Goal: Task Accomplishment & Management: Manage account settings

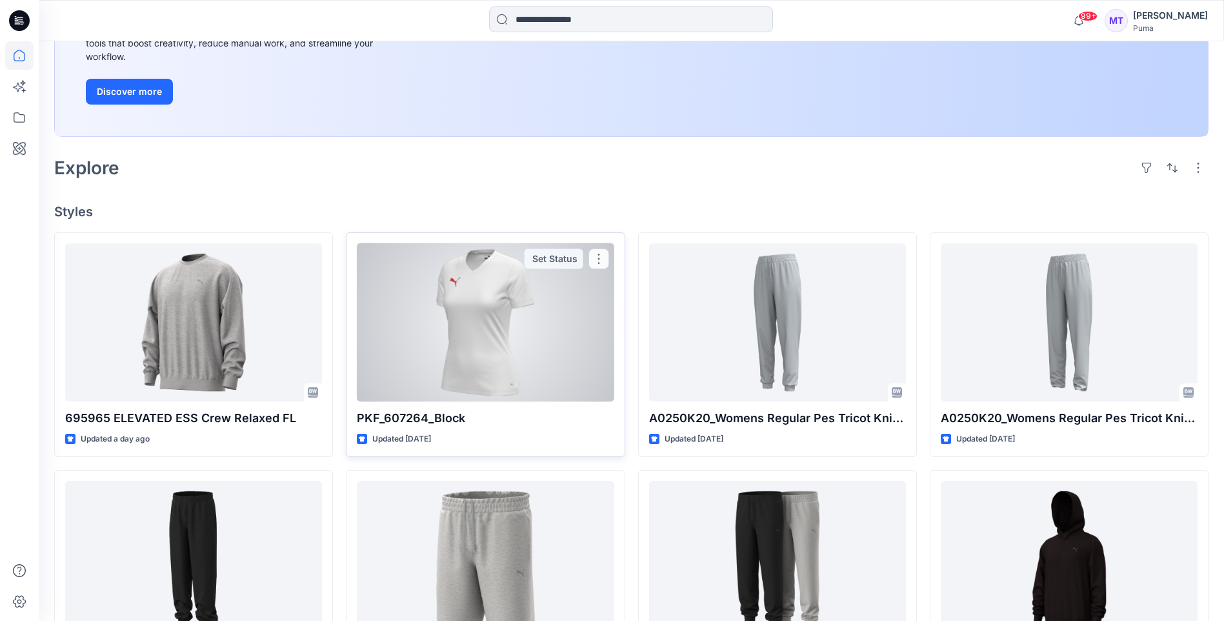
scroll to position [258, 0]
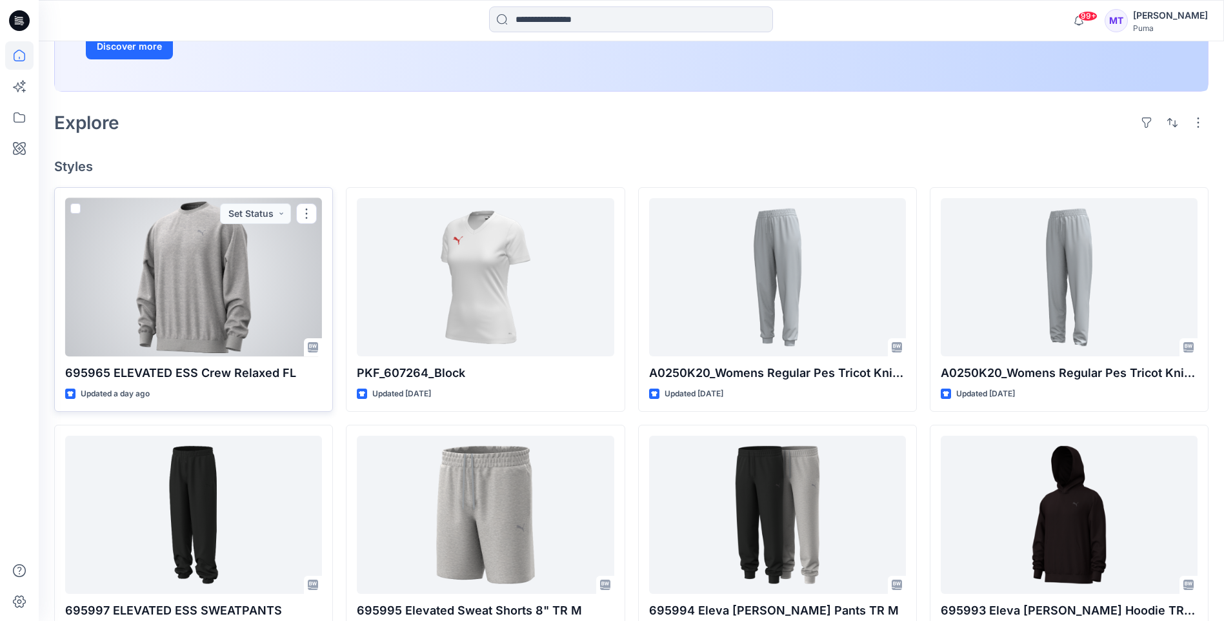
click at [276, 279] on div at bounding box center [193, 277] width 257 height 158
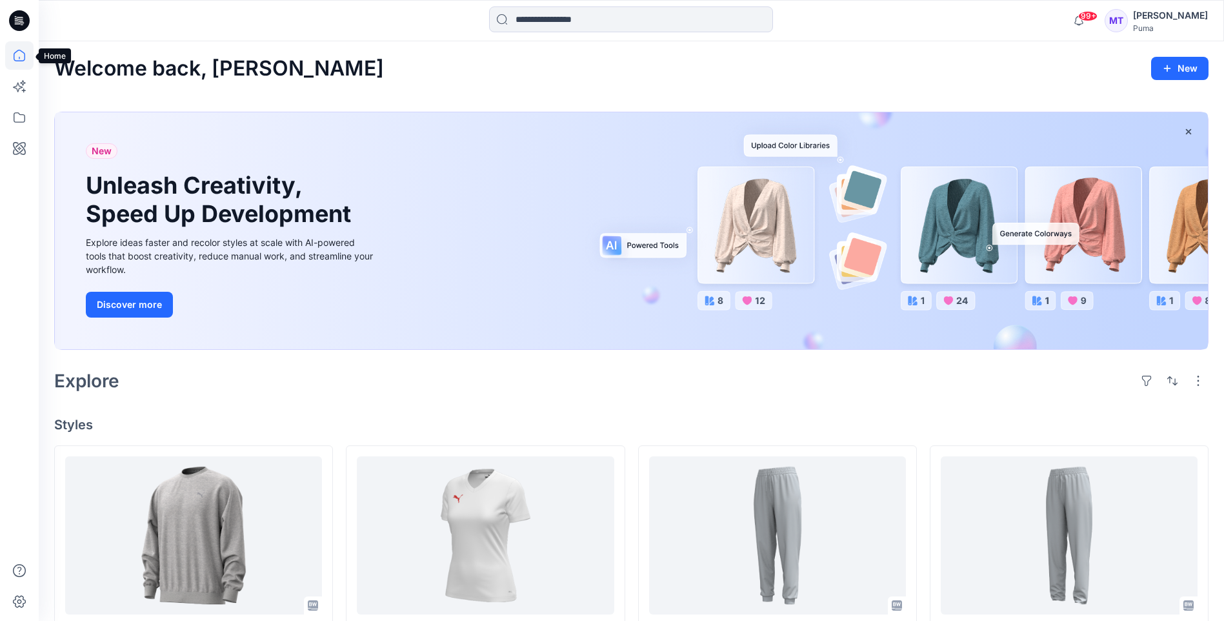
click at [25, 52] on icon at bounding box center [19, 55] width 28 height 28
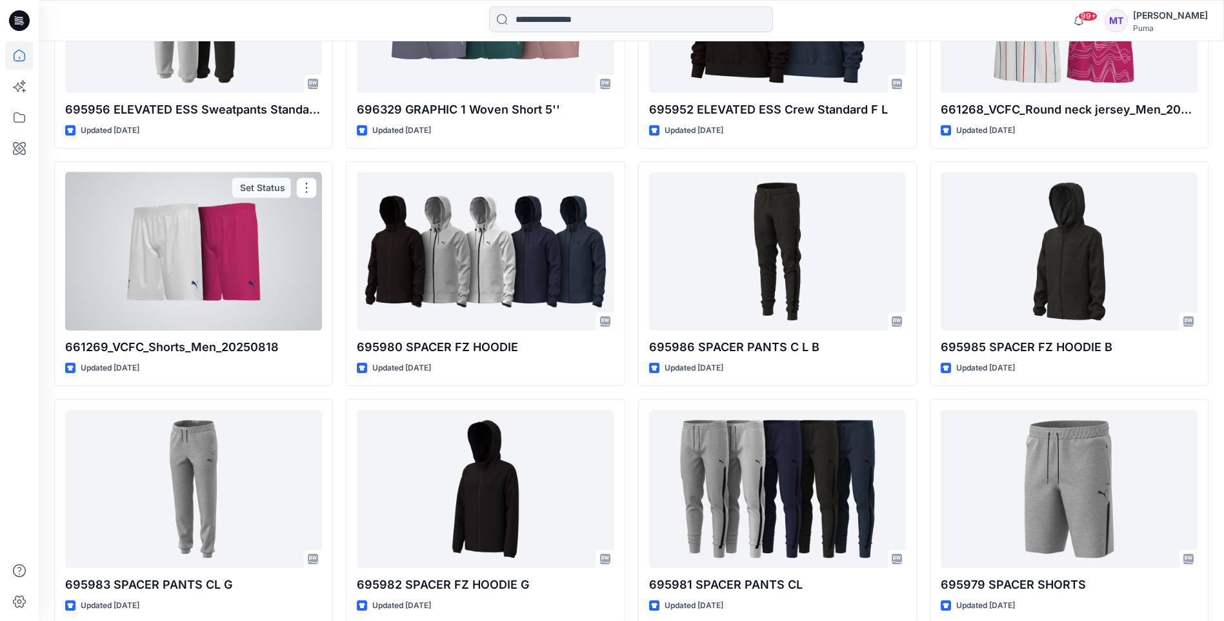
scroll to position [1621, 0]
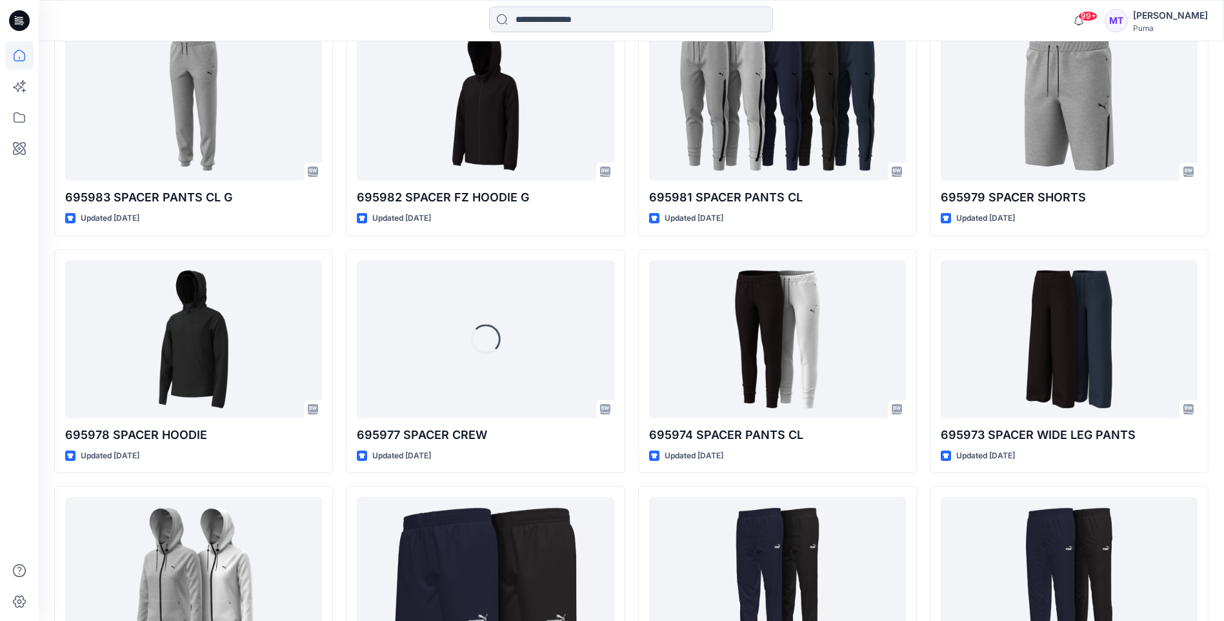
click at [580, 15] on input at bounding box center [631, 19] width 284 height 26
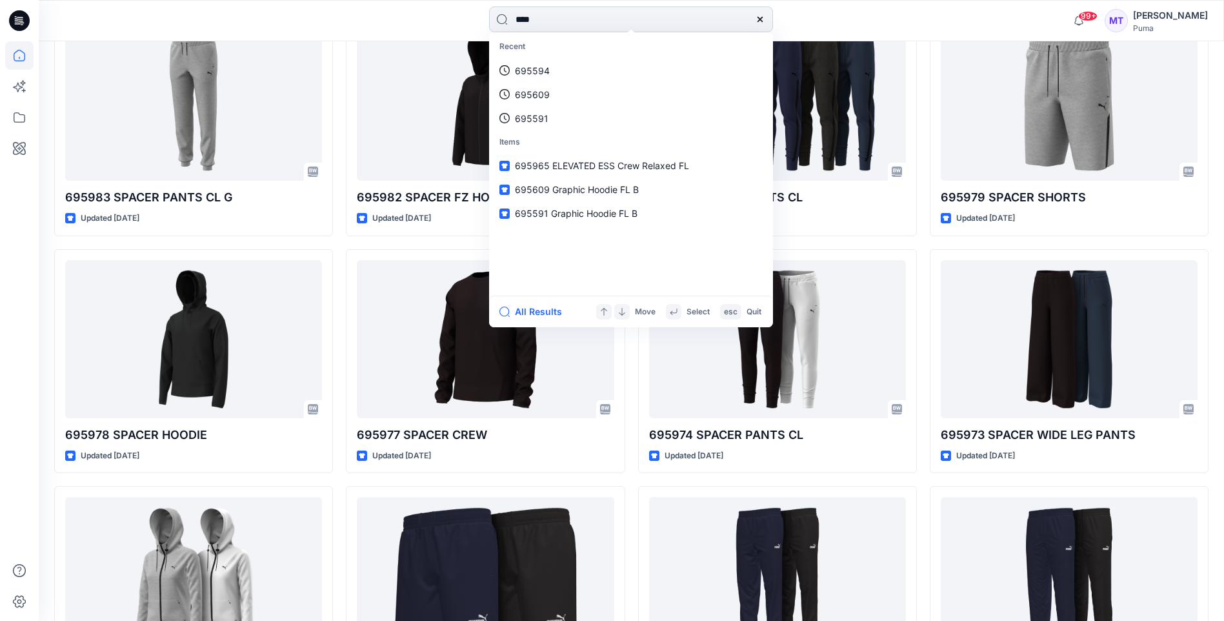
type input "*****"
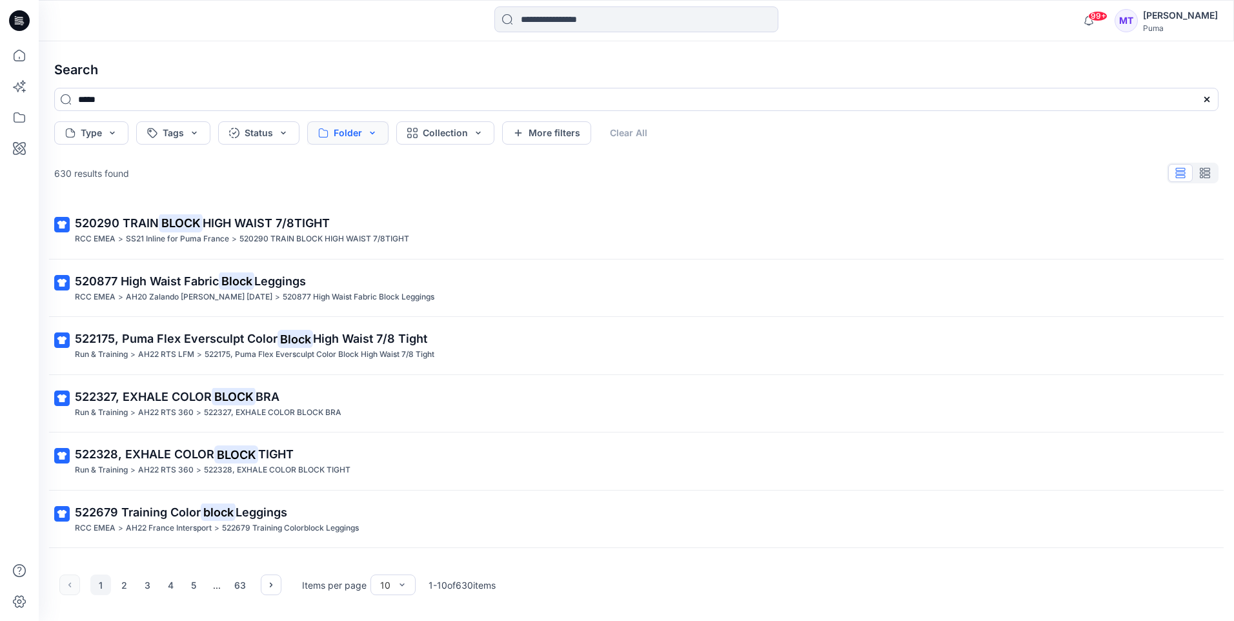
click at [370, 133] on button "Folder" at bounding box center [347, 132] width 81 height 23
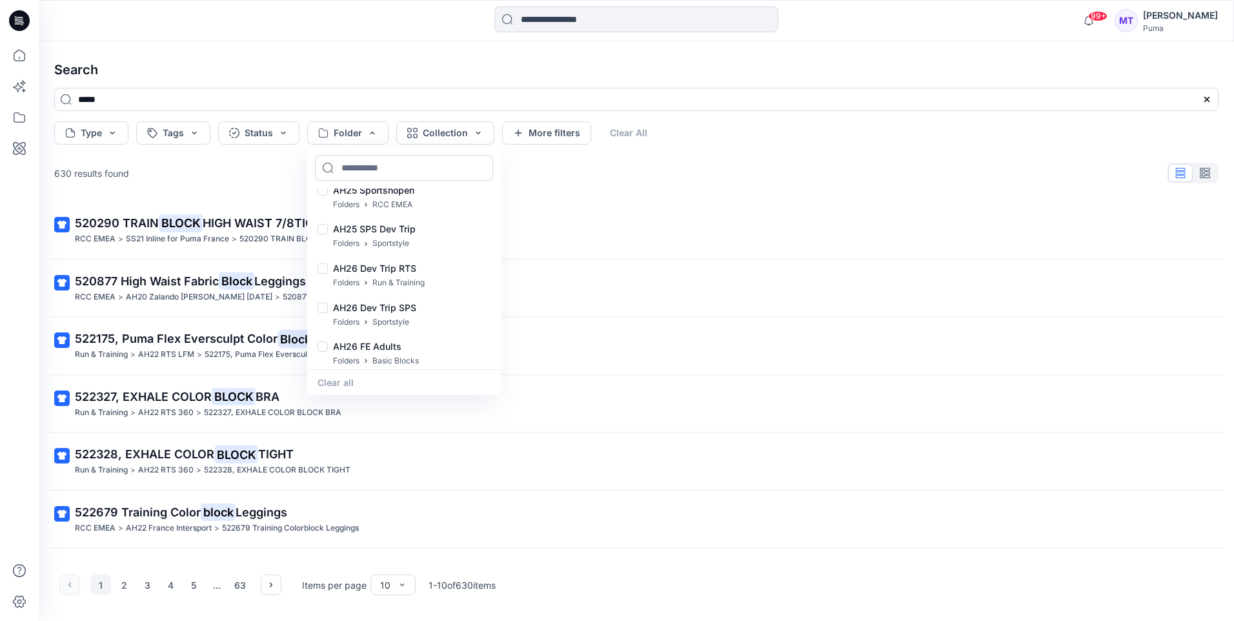
scroll to position [7691, 0]
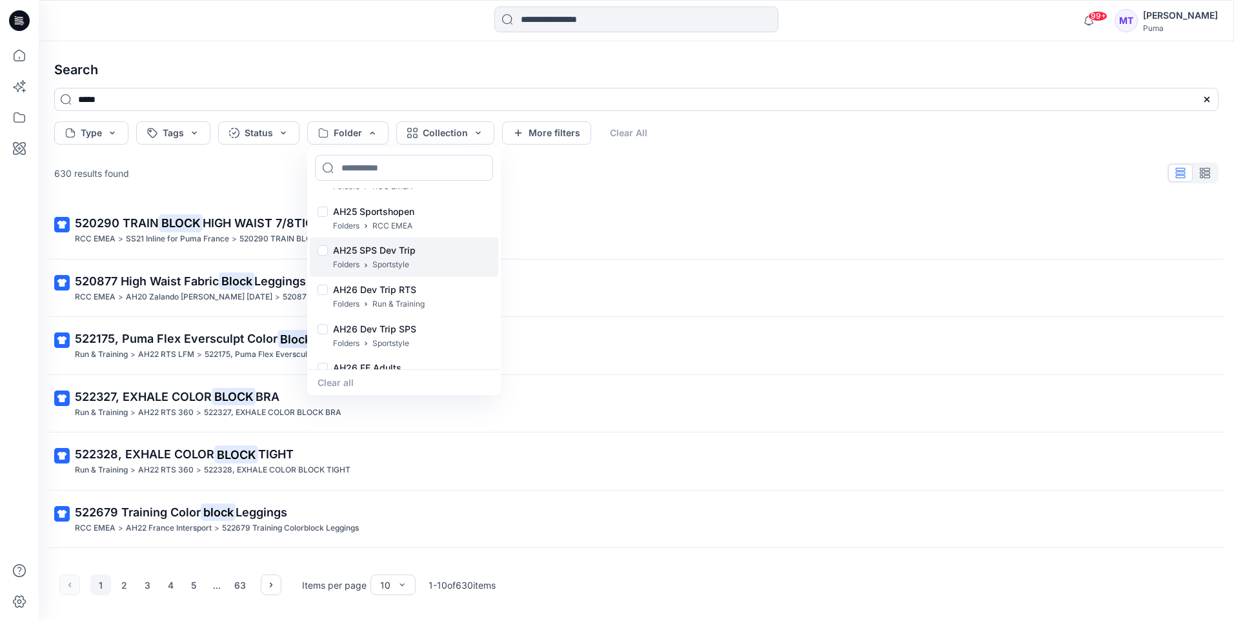
click at [388, 265] on p "Sportstyle" at bounding box center [390, 265] width 37 height 14
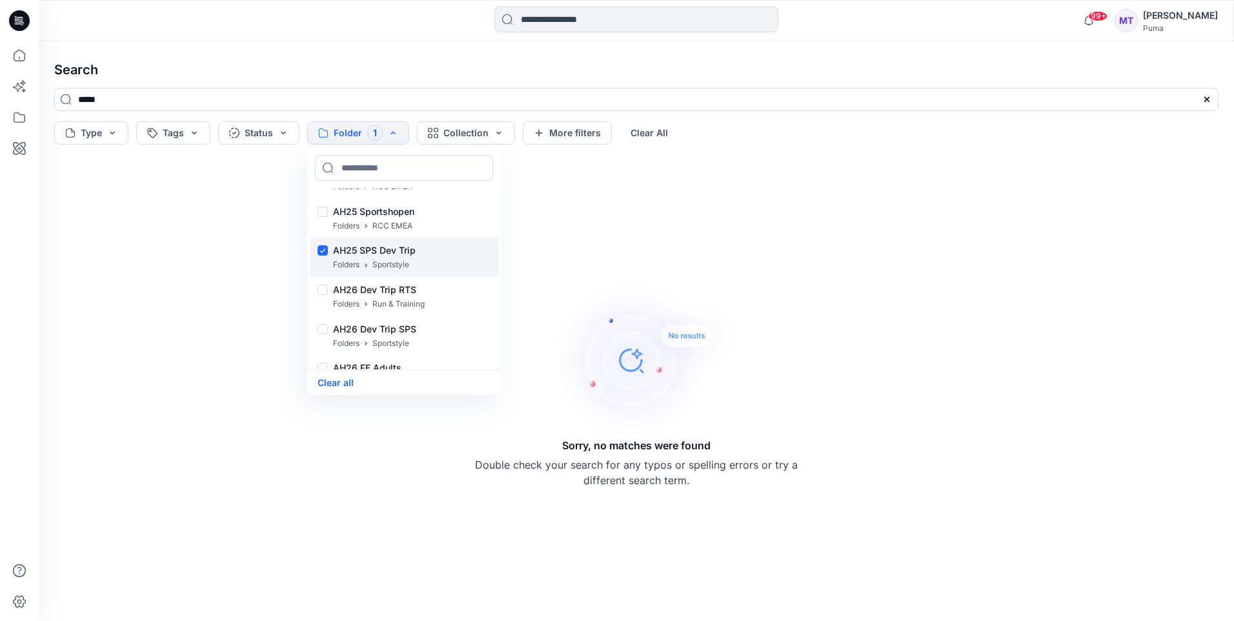
click at [316, 250] on div "AH25 SPS Dev Trip Folders Sportstyle" at bounding box center [404, 256] width 188 height 39
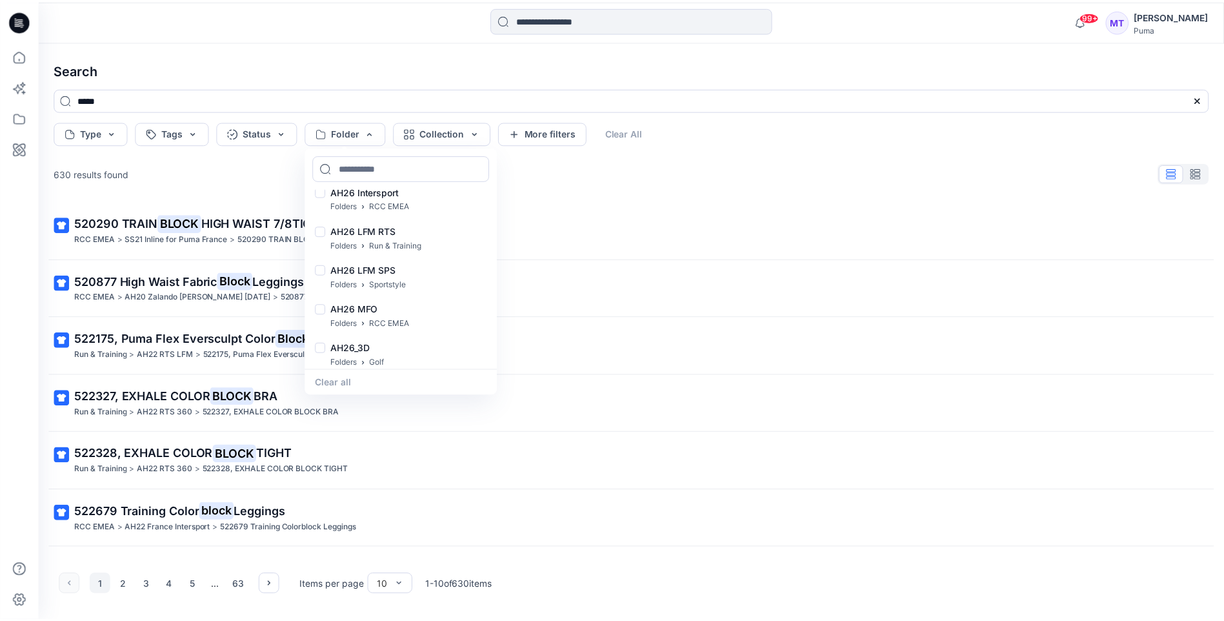
scroll to position [7949, 0]
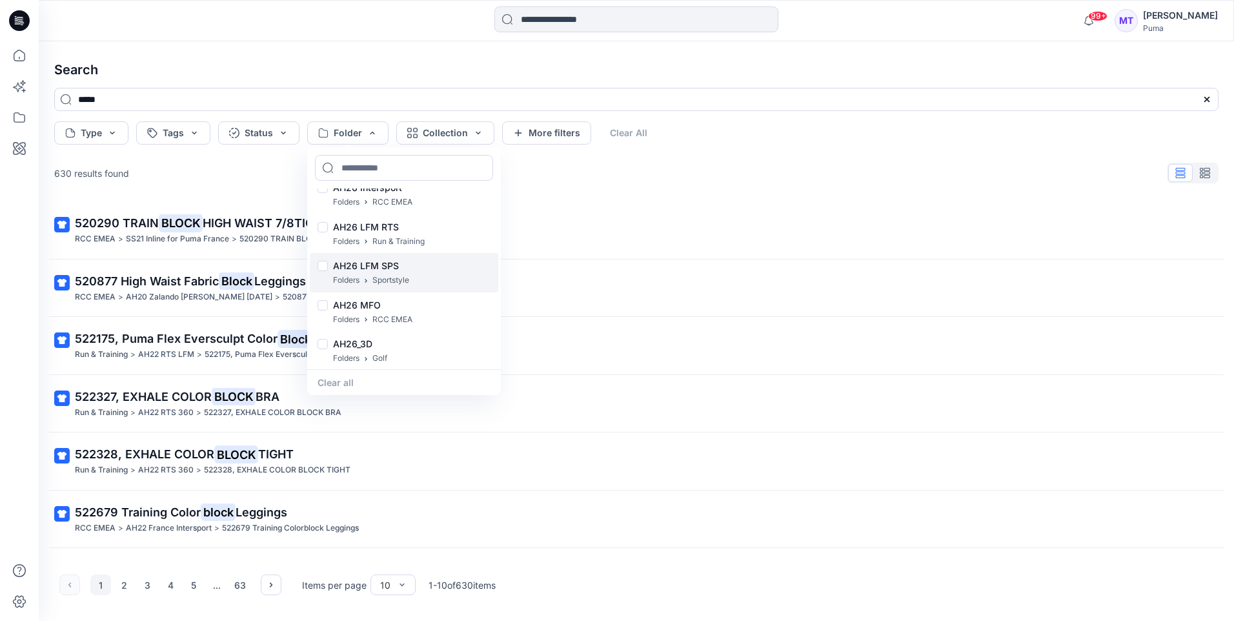
click at [390, 266] on p "AH26 LFM SPS" at bounding box center [371, 265] width 76 height 15
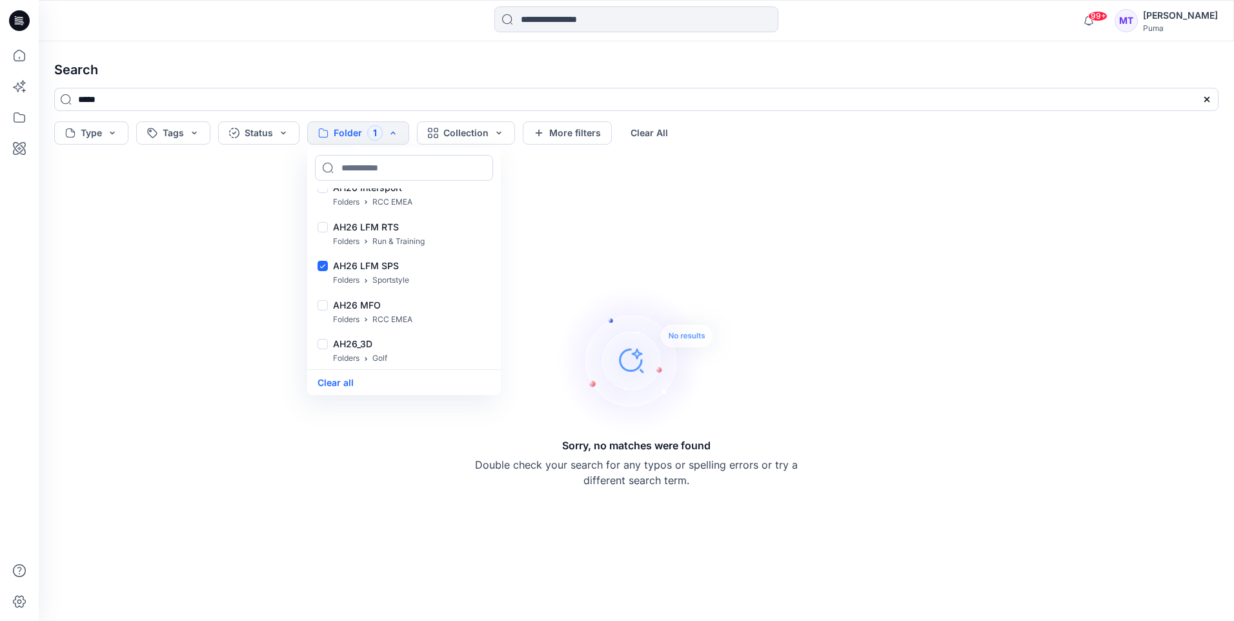
click at [594, 71] on h4 "Search" at bounding box center [636, 70] width 1185 height 36
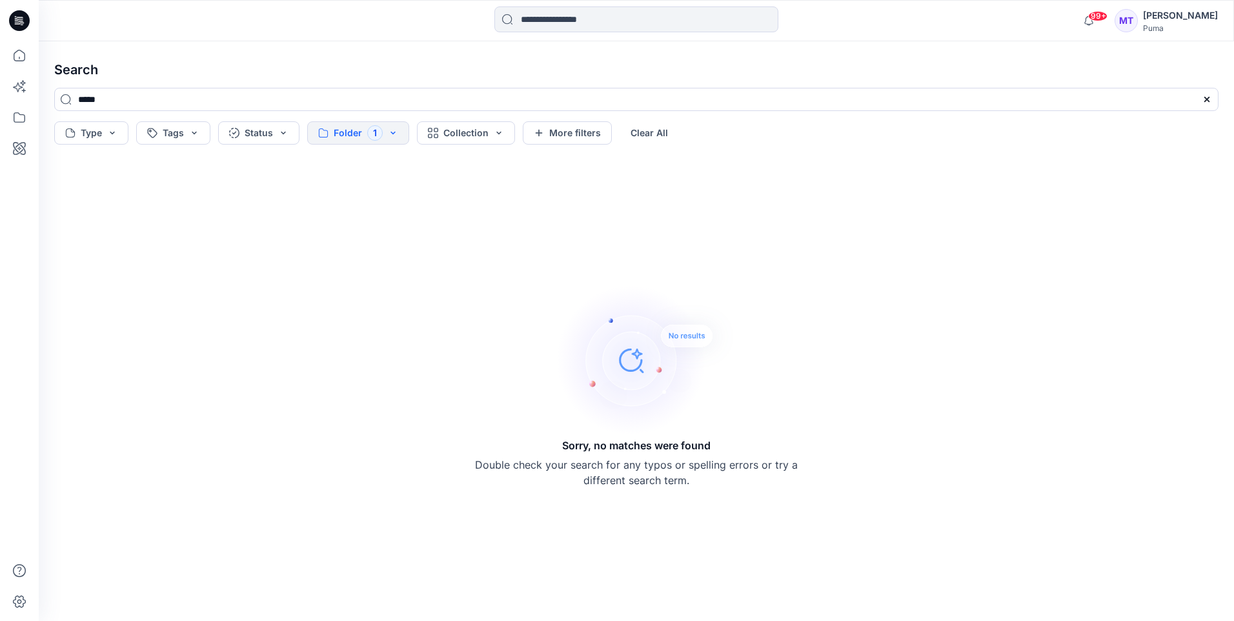
click at [594, 99] on icon at bounding box center [1207, 99] width 10 height 10
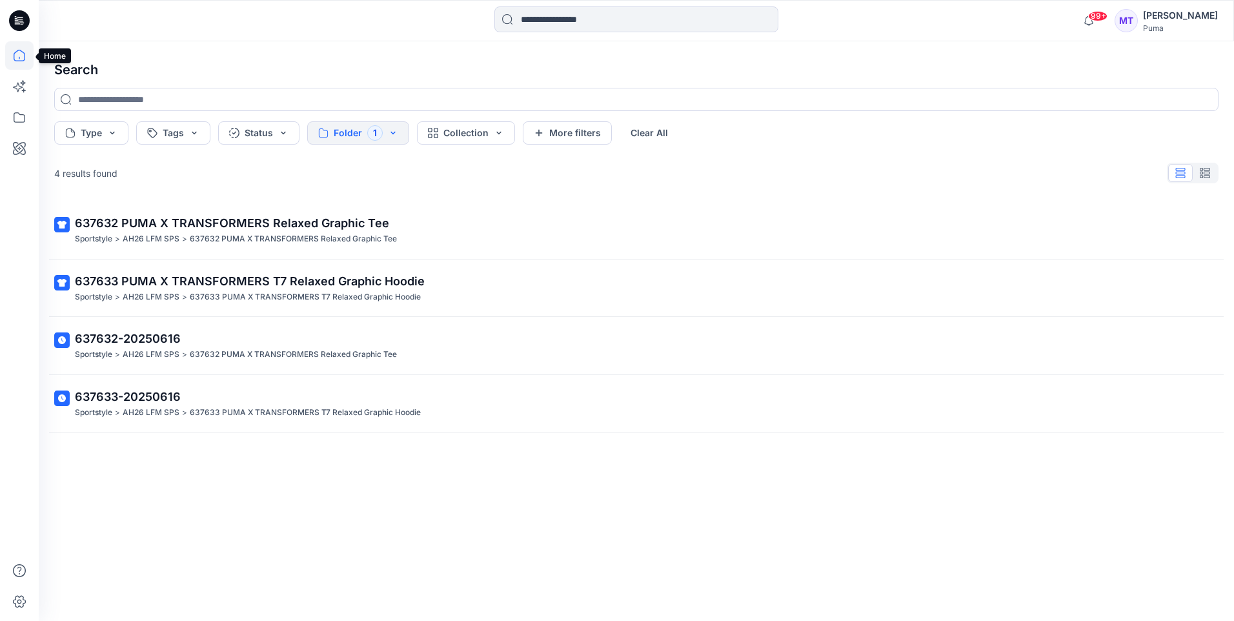
click at [20, 54] on icon at bounding box center [19, 55] width 28 height 28
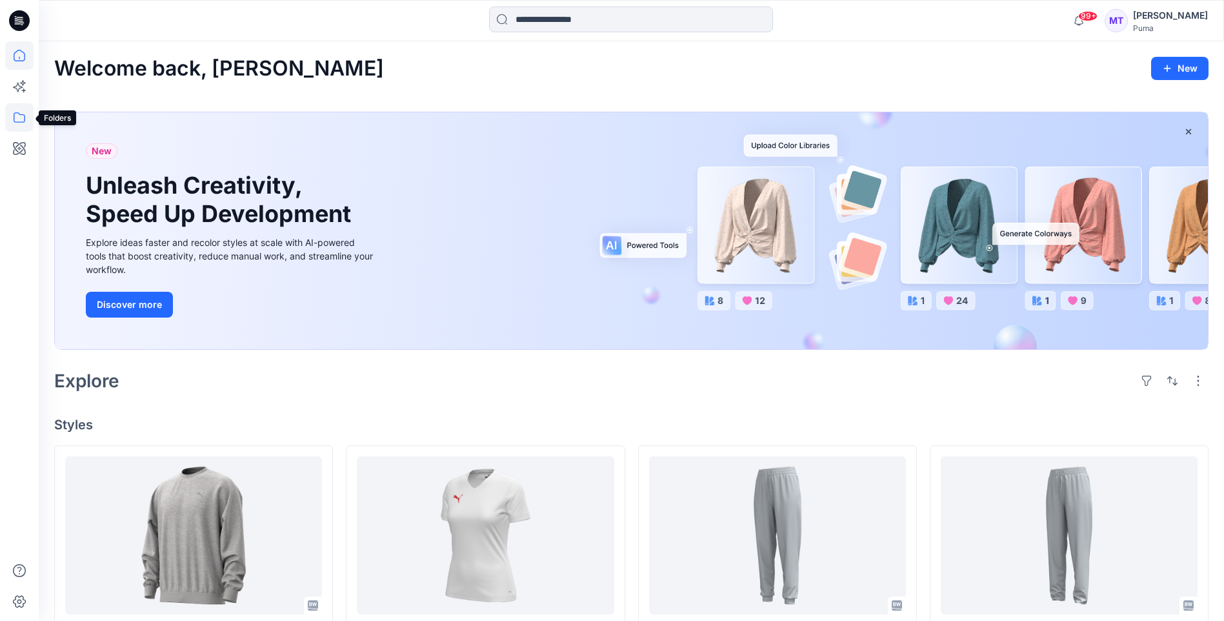
click at [28, 121] on icon at bounding box center [19, 117] width 28 height 28
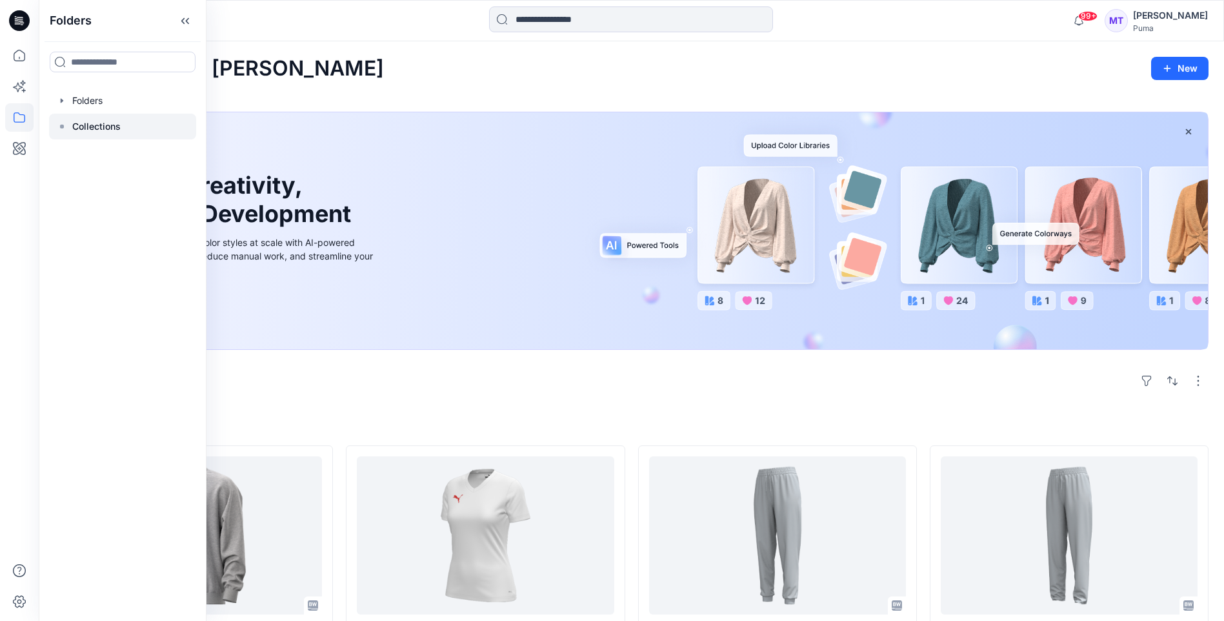
click at [61, 129] on icon at bounding box center [62, 126] width 10 height 10
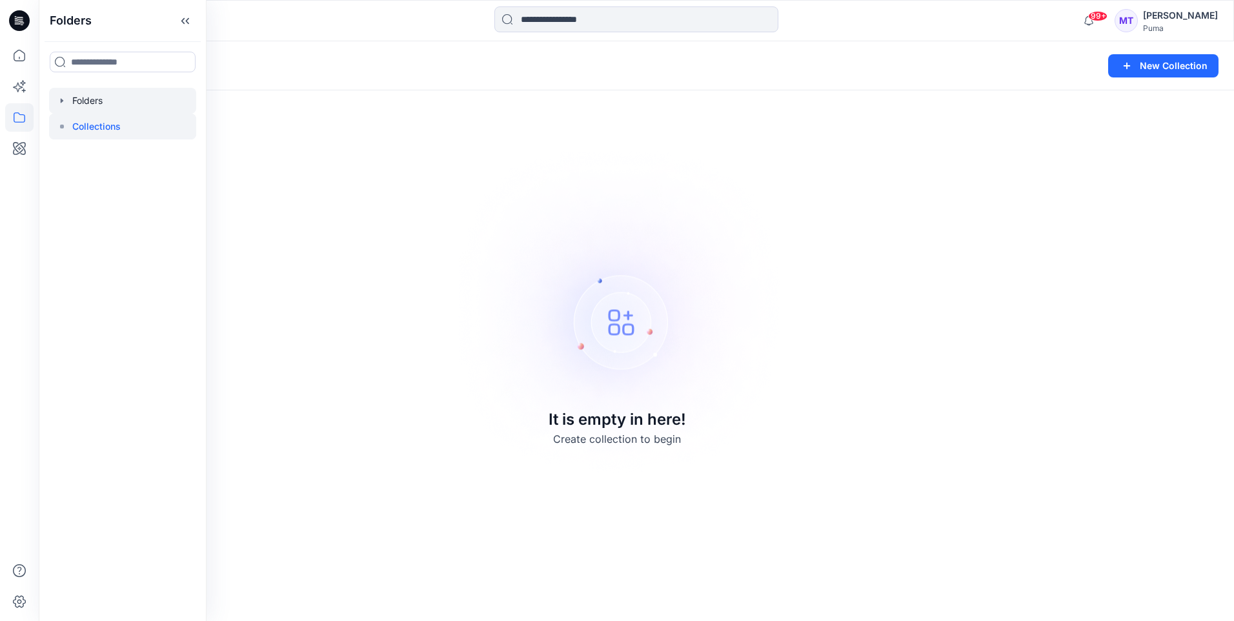
click at [64, 102] on icon "button" at bounding box center [62, 101] width 10 height 10
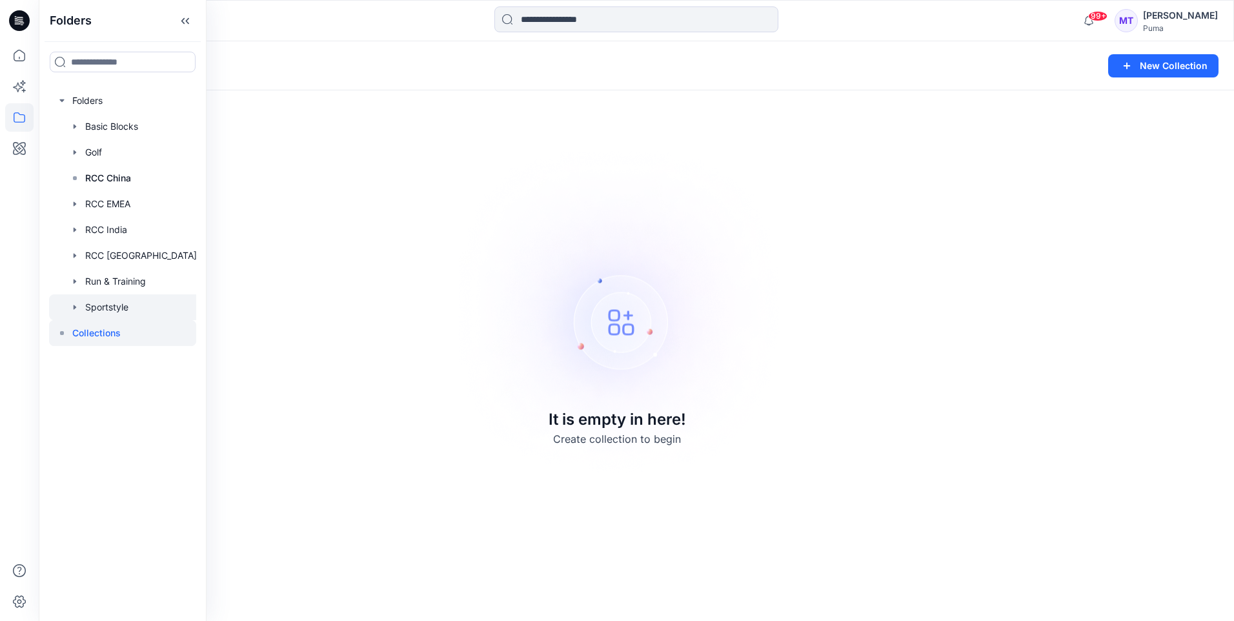
click at [103, 305] on div at bounding box center [127, 307] width 156 height 26
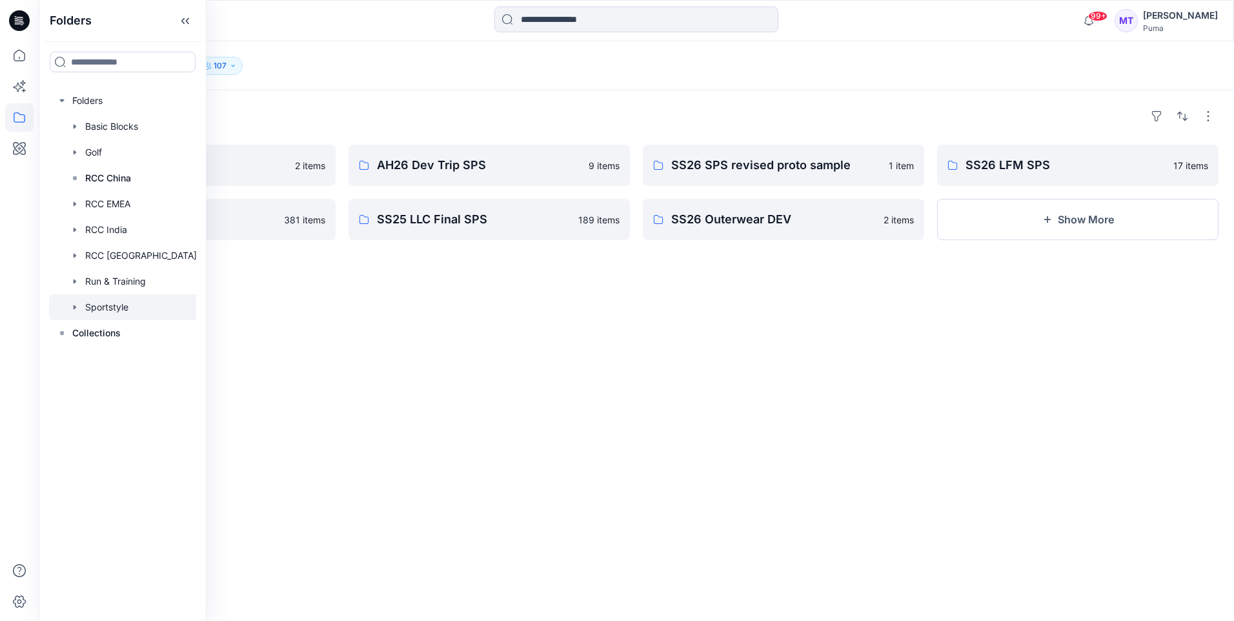
click at [594, 411] on div "Folders AH26 LFM SPS 2 items SS25 LFM SPS 381 items AH26 Dev Trip SPS 9 items S…" at bounding box center [636, 355] width 1195 height 530
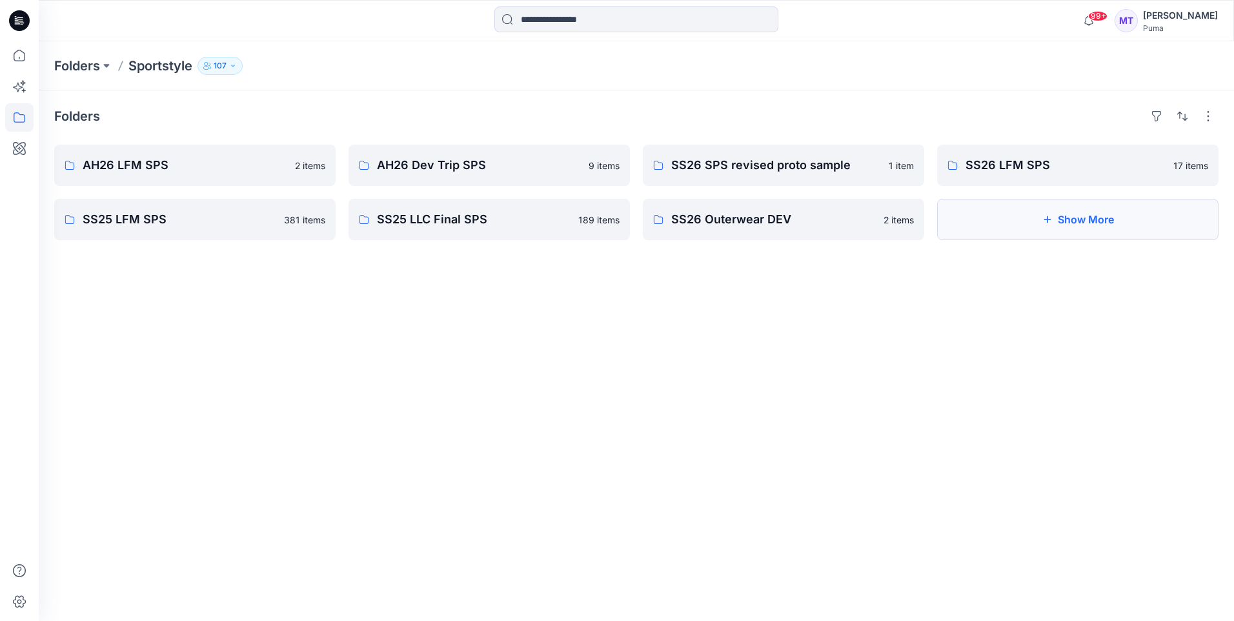
click at [594, 221] on icon "button" at bounding box center [1047, 219] width 10 height 10
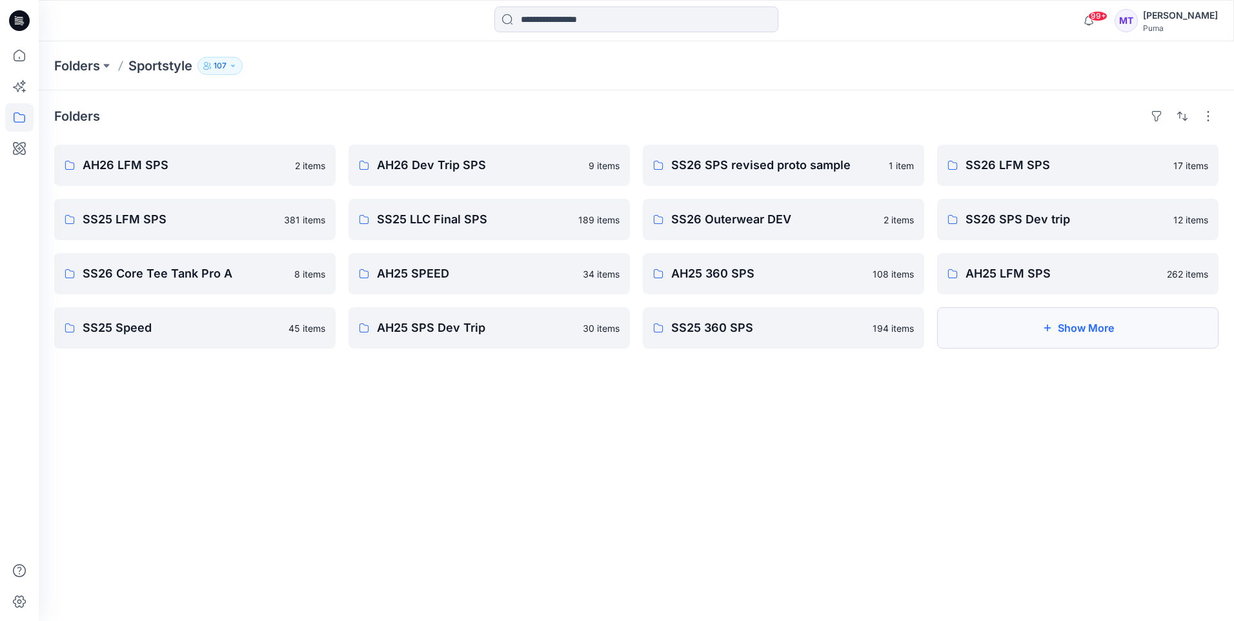
click at [594, 332] on icon "button" at bounding box center [1047, 328] width 10 height 10
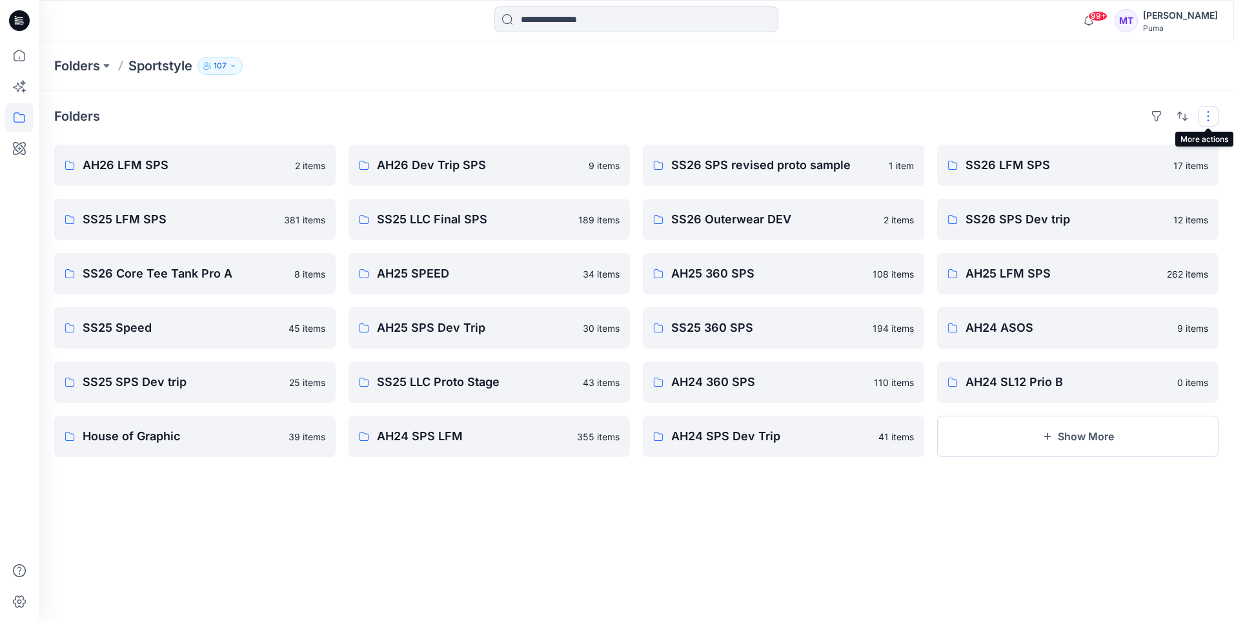
click at [594, 115] on button "button" at bounding box center [1208, 116] width 21 height 21
click at [594, 498] on div "Folders Layout Grid Large Grid Folder View Compact Card Card View Card Info Tag…" at bounding box center [636, 355] width 1195 height 530
click at [594, 439] on icon "button" at bounding box center [1047, 436] width 10 height 10
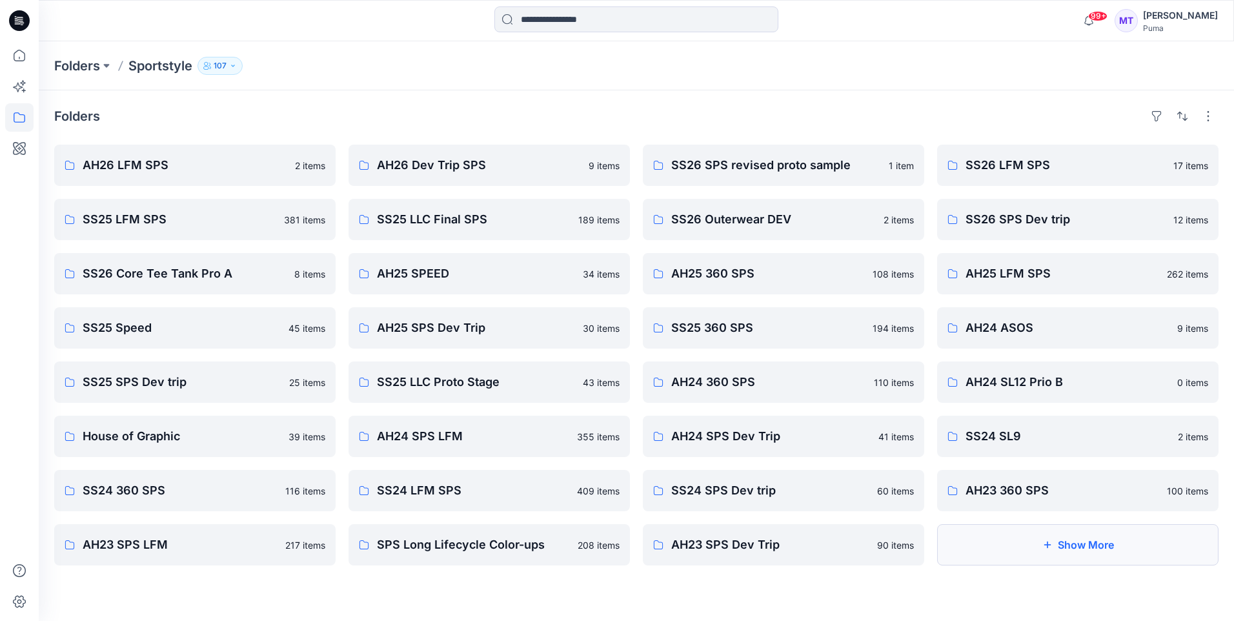
click at [594, 498] on button "Show More" at bounding box center [1077, 544] width 281 height 41
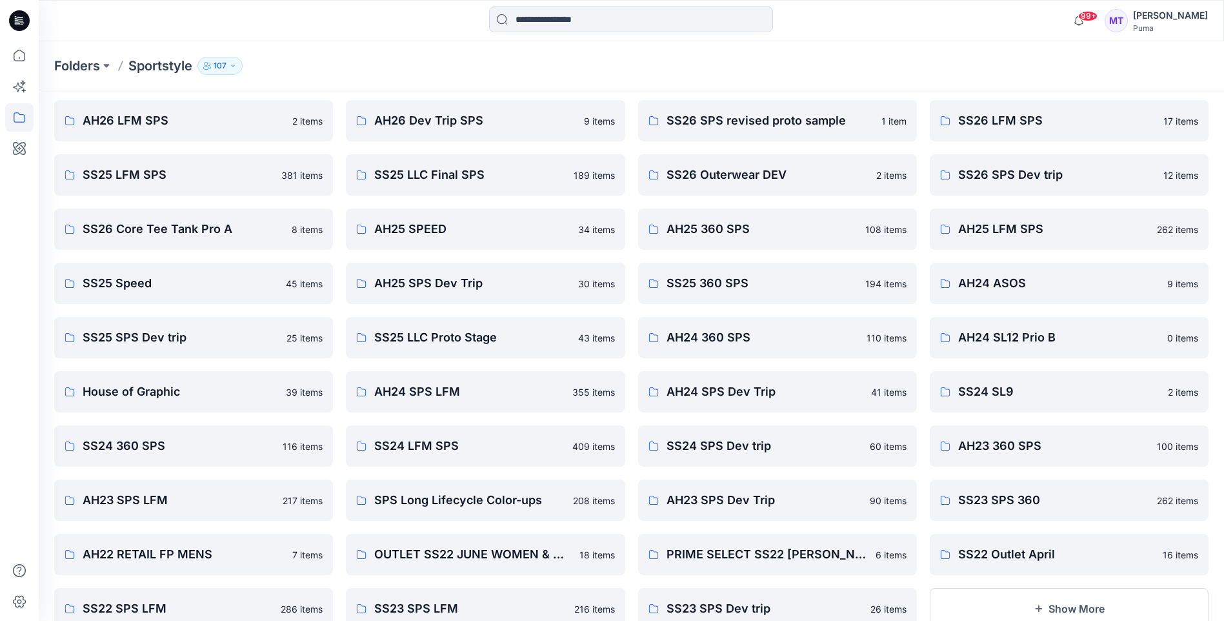
scroll to position [89, 0]
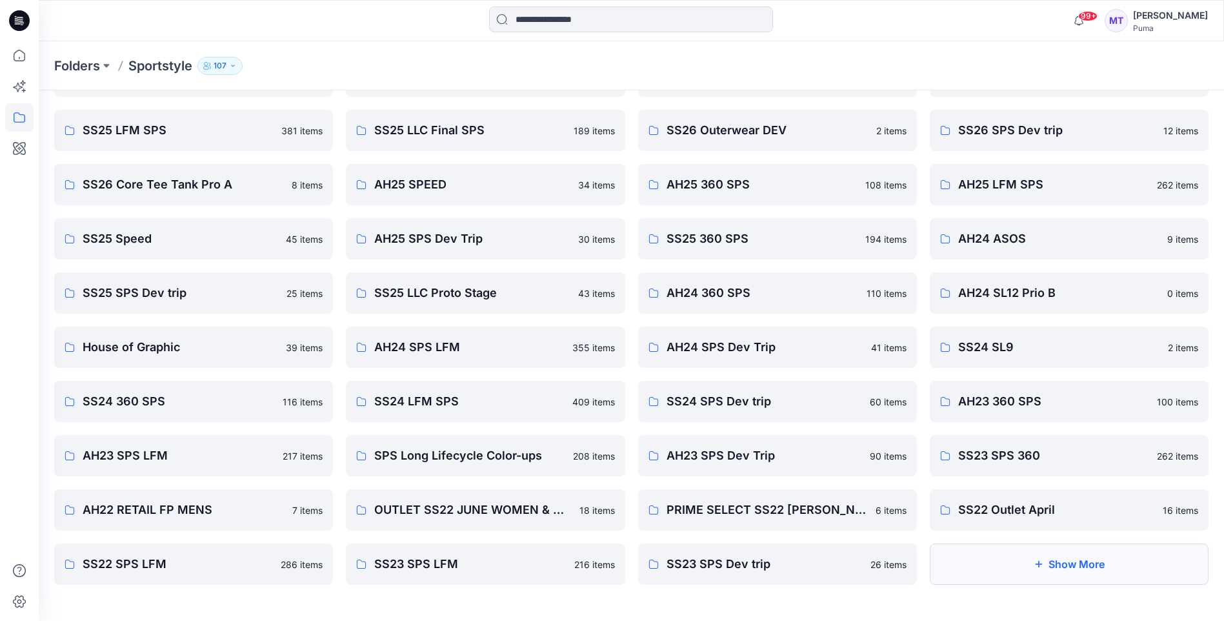
click at [594, 498] on button "Show More" at bounding box center [1069, 563] width 279 height 41
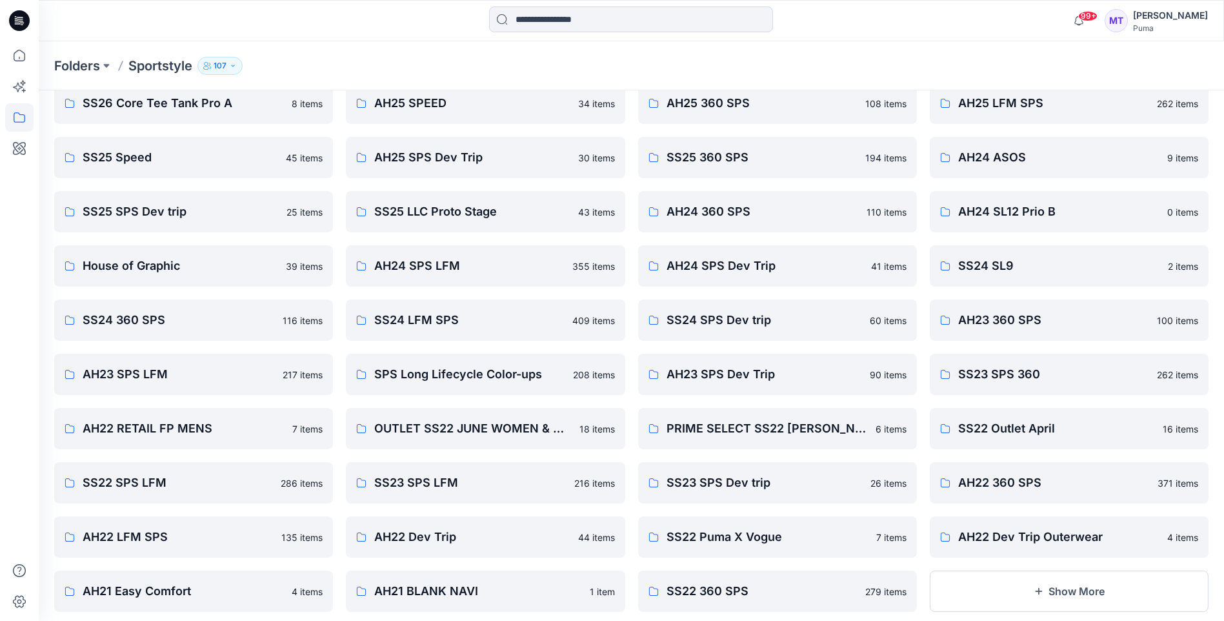
scroll to position [197, 0]
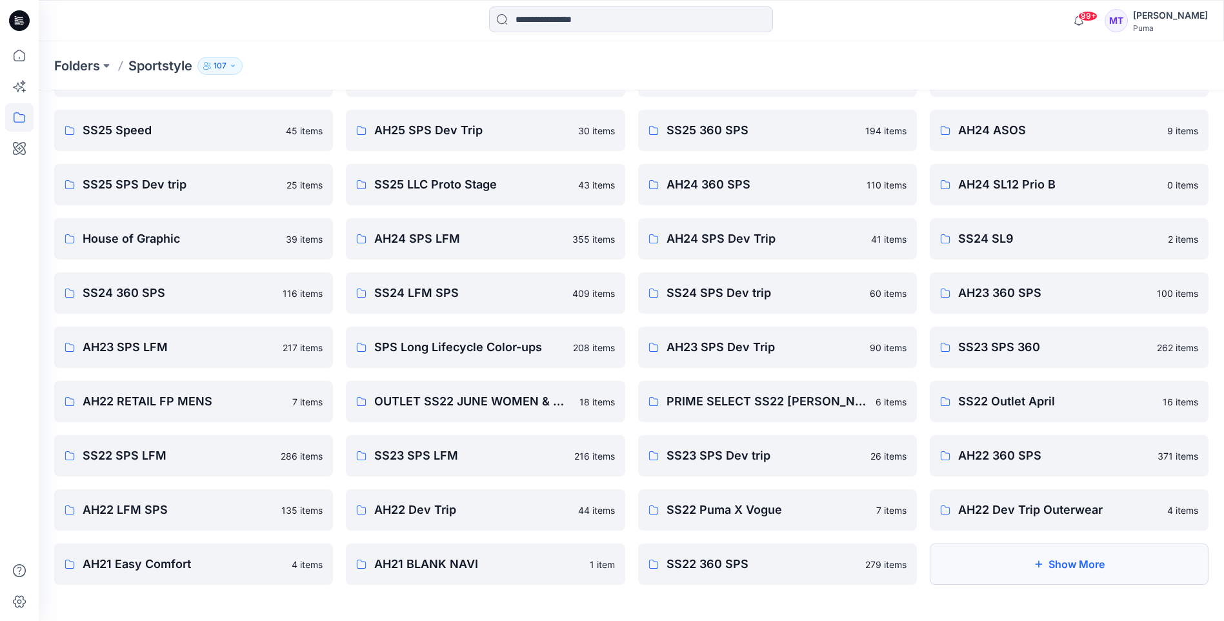
click at [594, 498] on button "Show More" at bounding box center [1069, 563] width 279 height 41
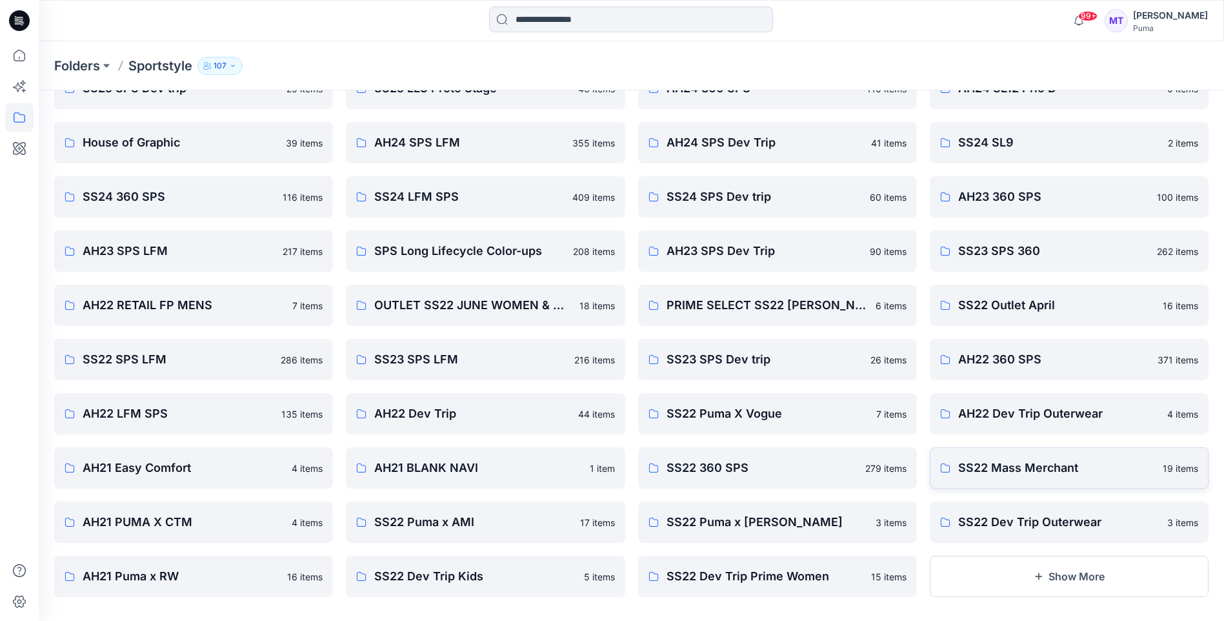
scroll to position [306, 0]
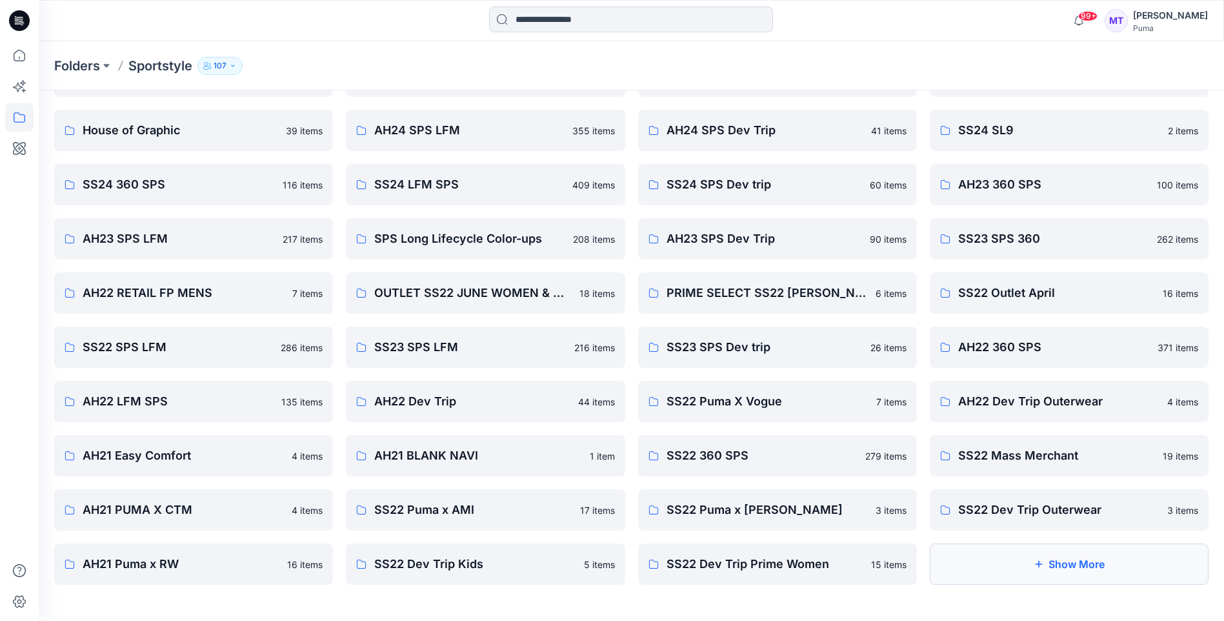
click at [594, 498] on button "Show More" at bounding box center [1069, 563] width 279 height 41
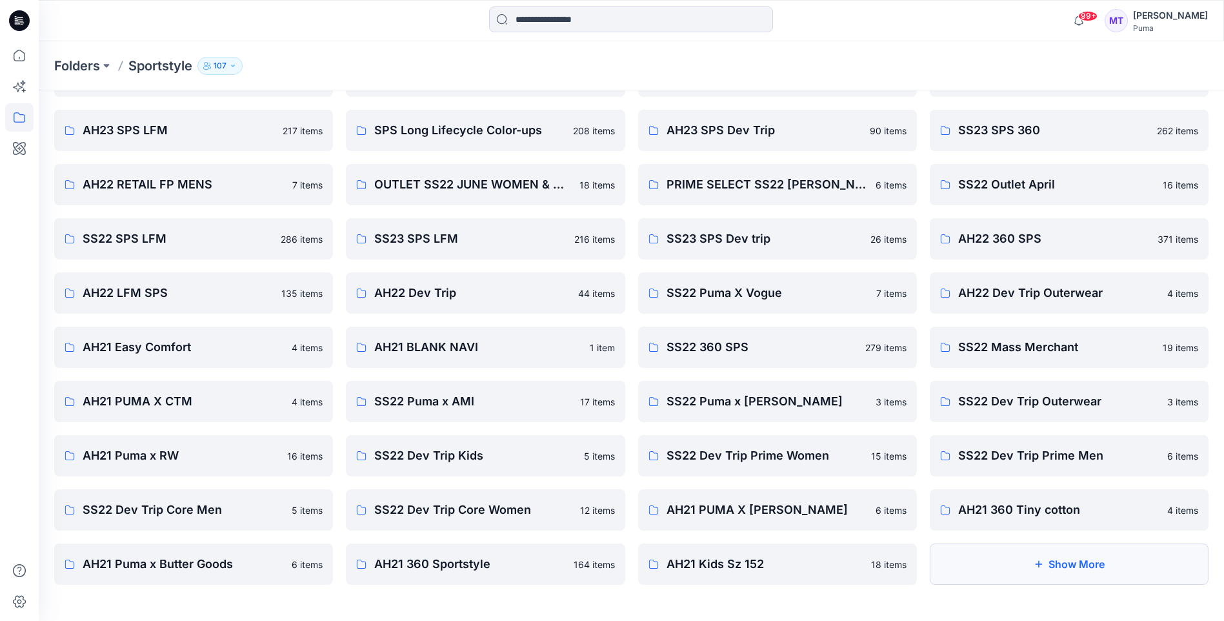
click at [594, 498] on button "Show More" at bounding box center [1069, 563] width 279 height 41
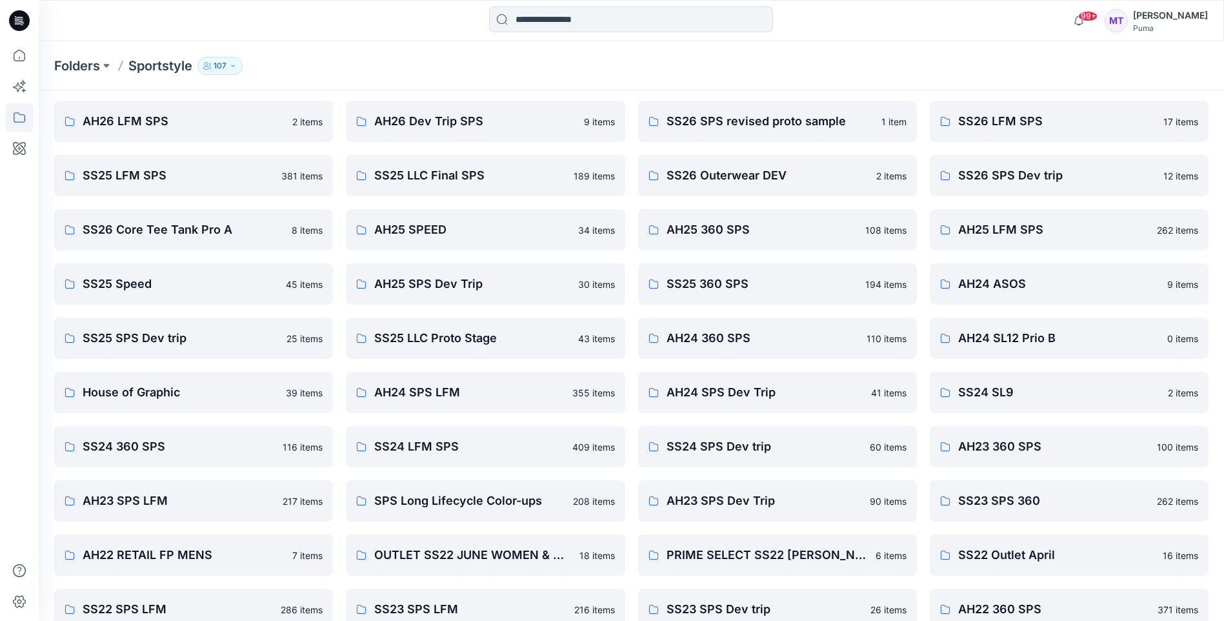
scroll to position [0, 0]
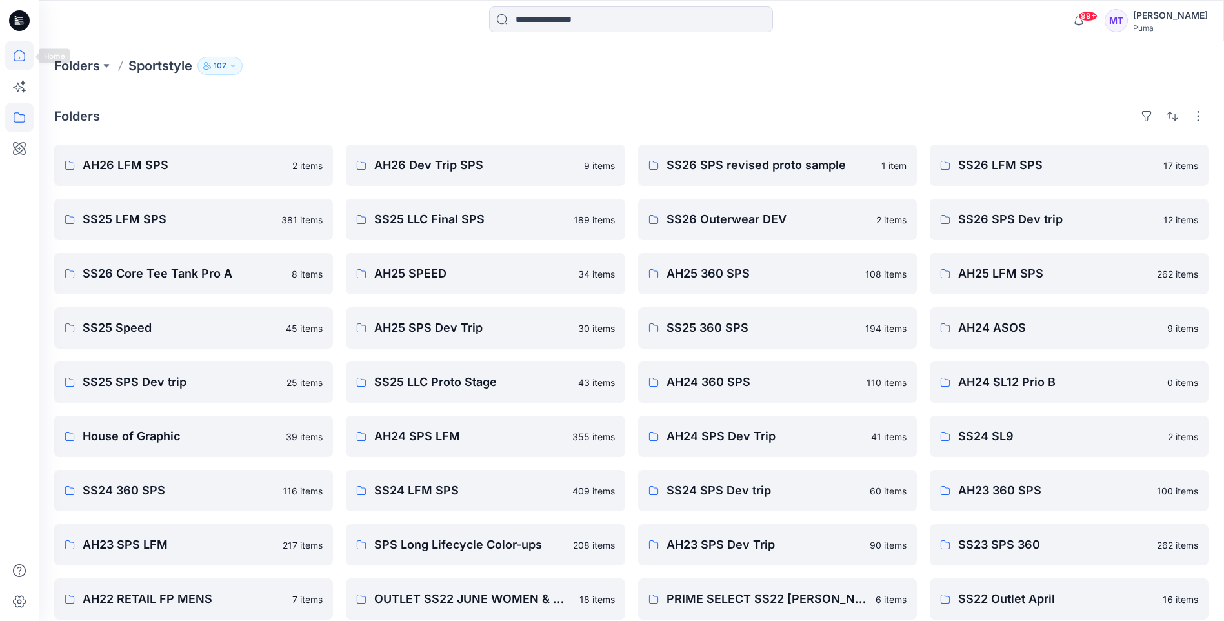
click at [15, 61] on icon at bounding box center [20, 56] width 12 height 12
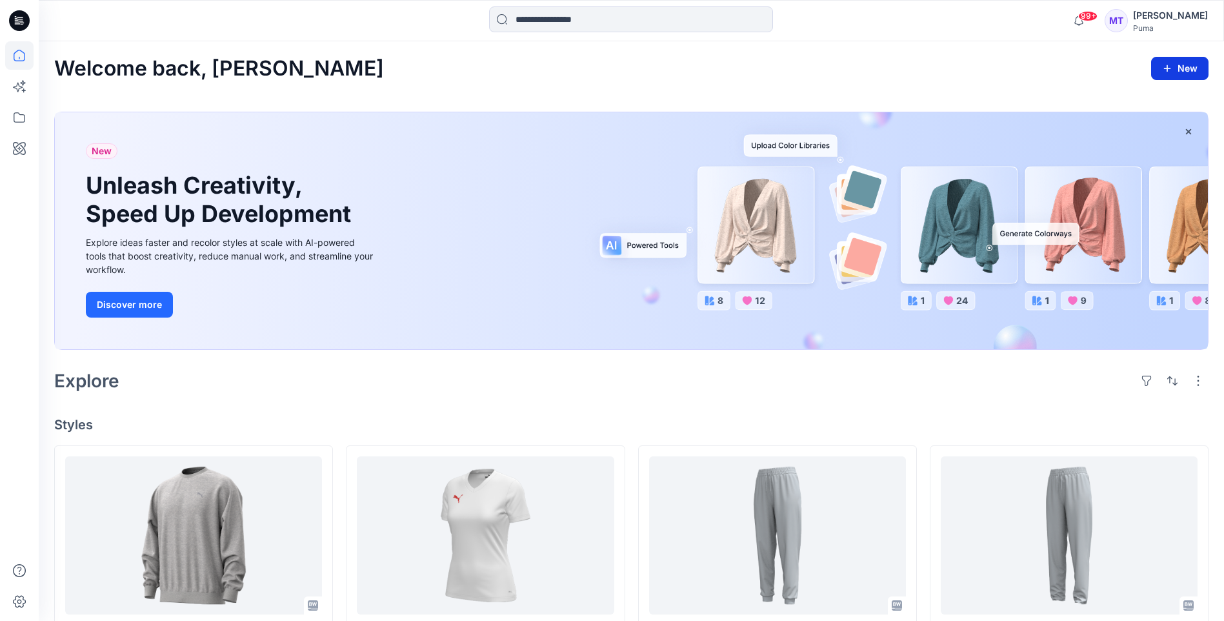
click at [594, 77] on button "New" at bounding box center [1179, 68] width 57 height 23
click at [594, 122] on p "New Folder" at bounding box center [1142, 126] width 48 height 14
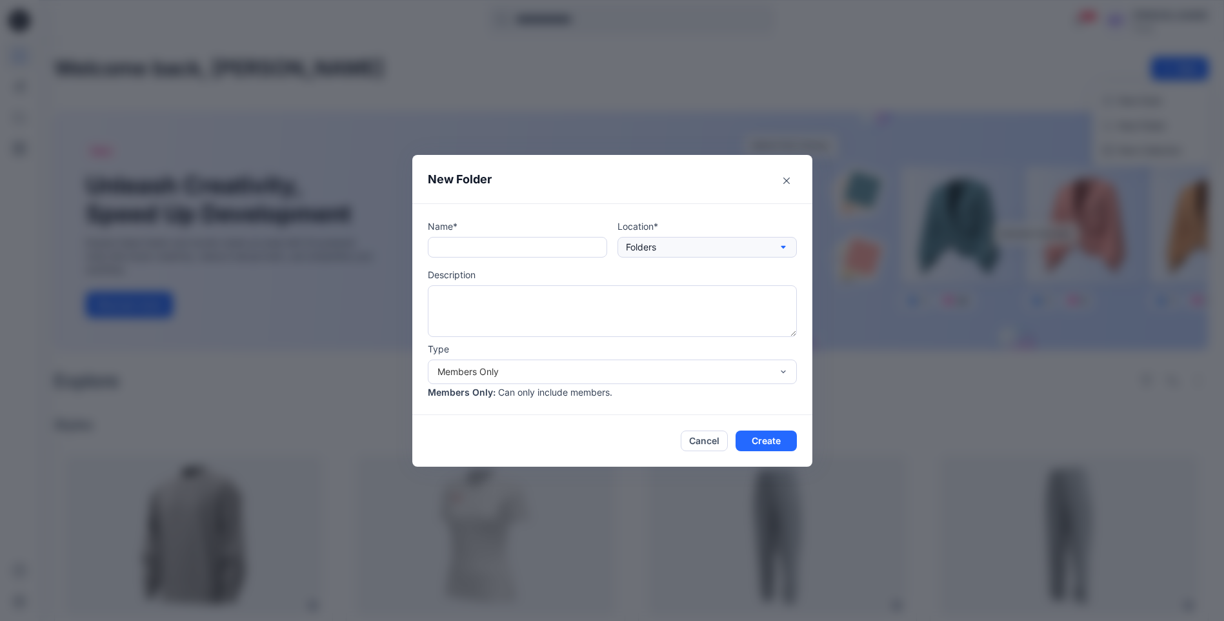
click at [594, 248] on icon "button" at bounding box center [783, 247] width 10 height 10
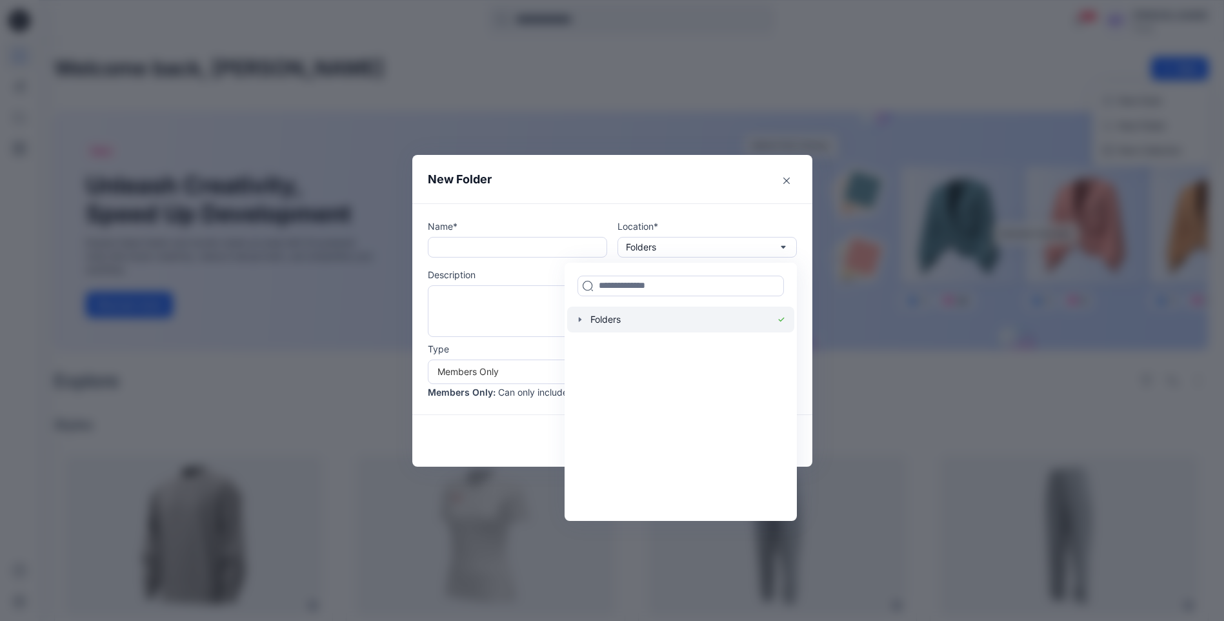
click at [585, 320] on icon "button" at bounding box center [580, 319] width 10 height 10
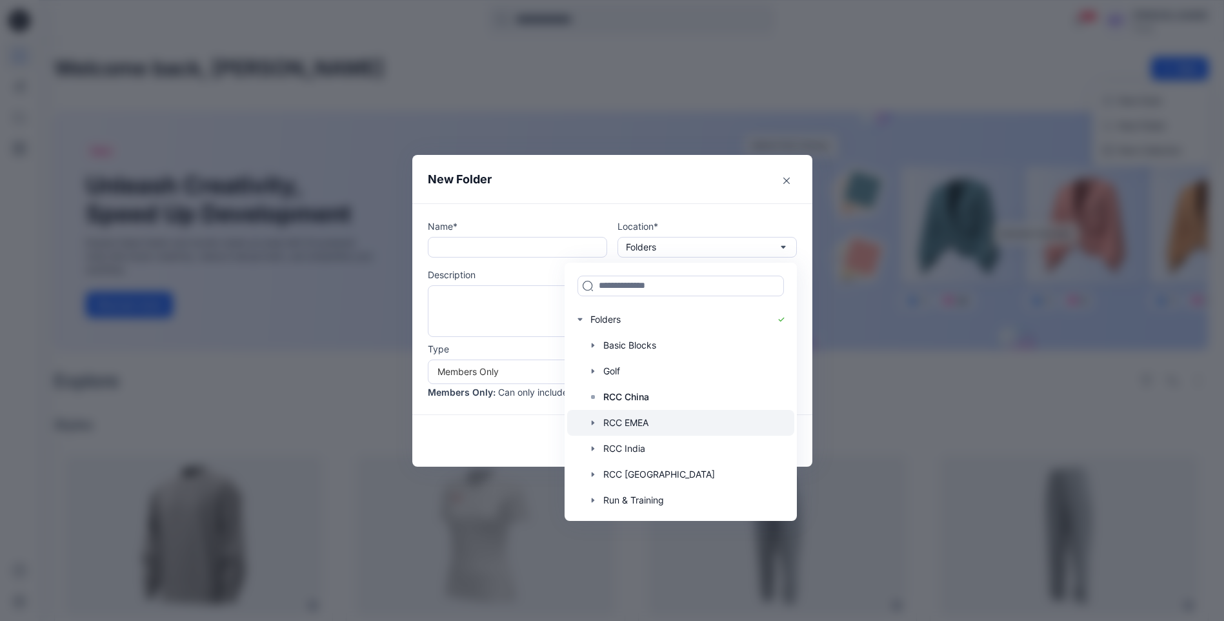
scroll to position [21, 0]
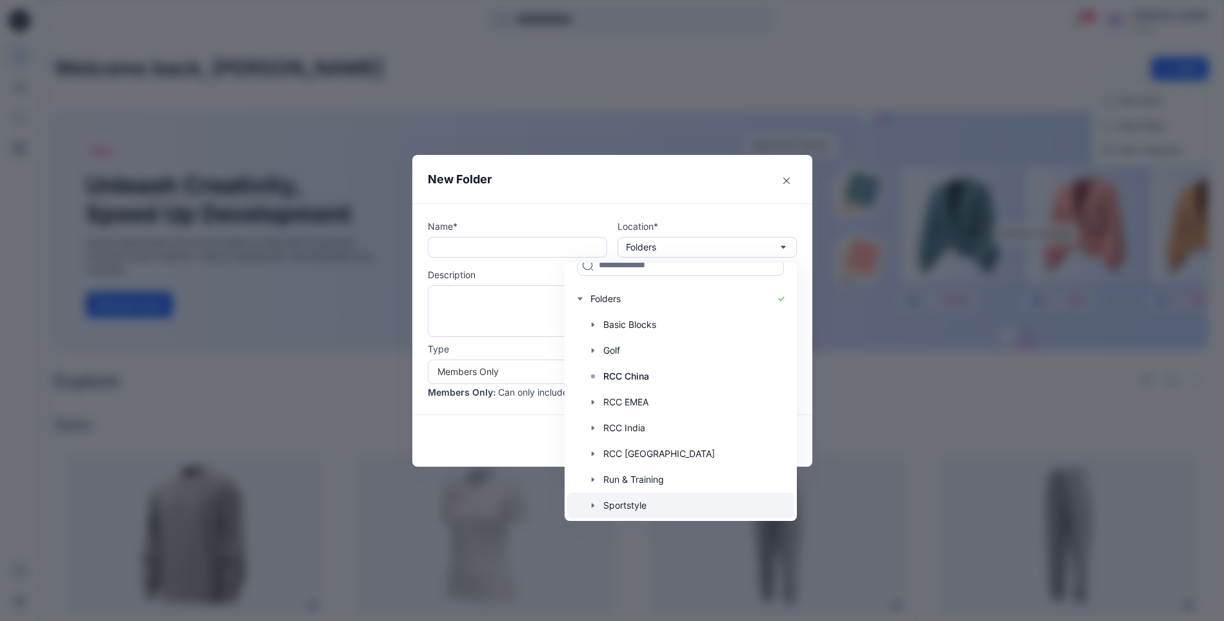
click at [594, 498] on div at bounding box center [680, 505] width 227 height 26
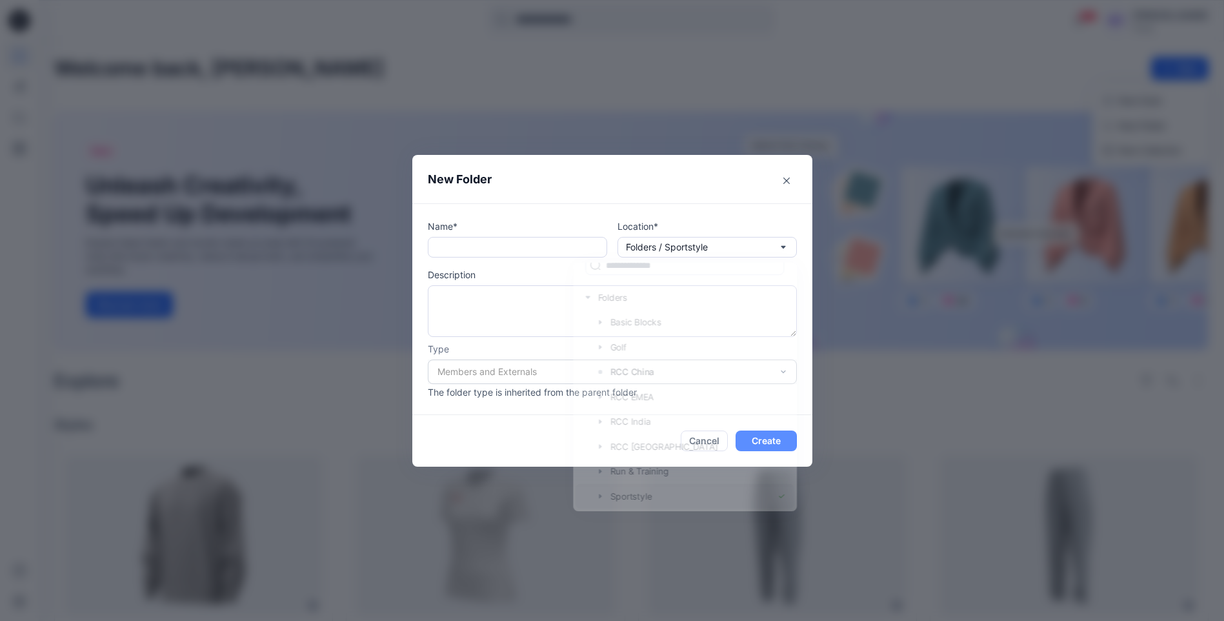
scroll to position [0, 0]
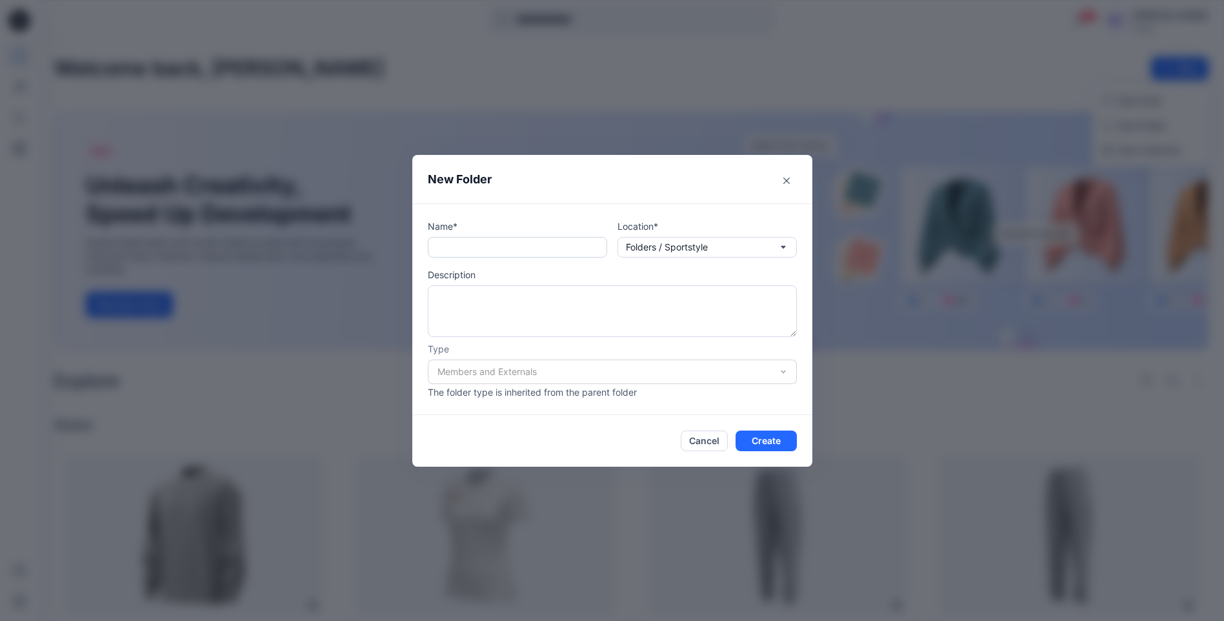
click at [547, 252] on input "text" at bounding box center [517, 247] width 179 height 21
type input "**********"
click at [594, 436] on button "Create" at bounding box center [766, 440] width 61 height 21
click at [594, 250] on button "Folders / Sportstyle" at bounding box center [707, 247] width 179 height 21
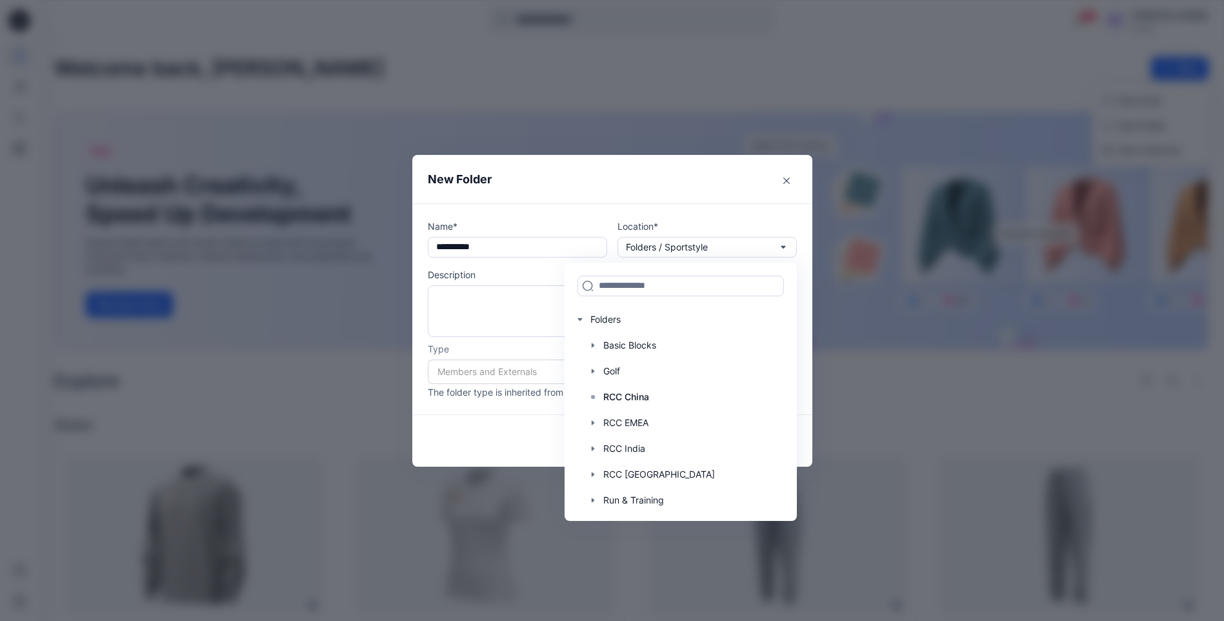
scroll to position [21, 0]
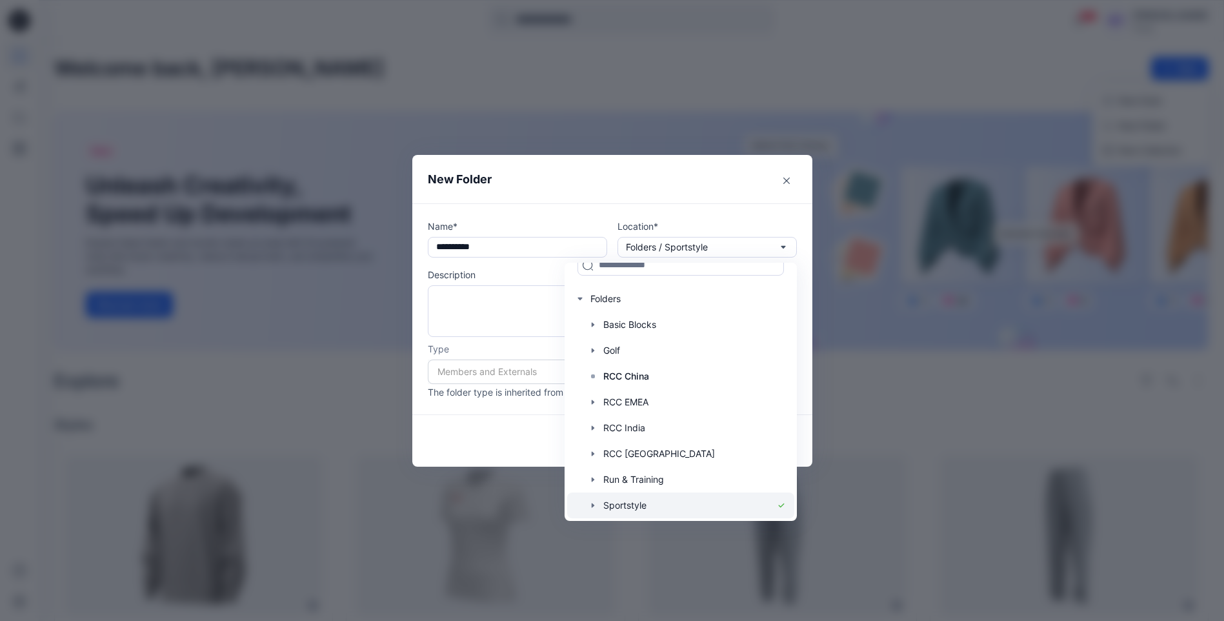
click at [594, 498] on icon "button" at bounding box center [593, 505] width 10 height 10
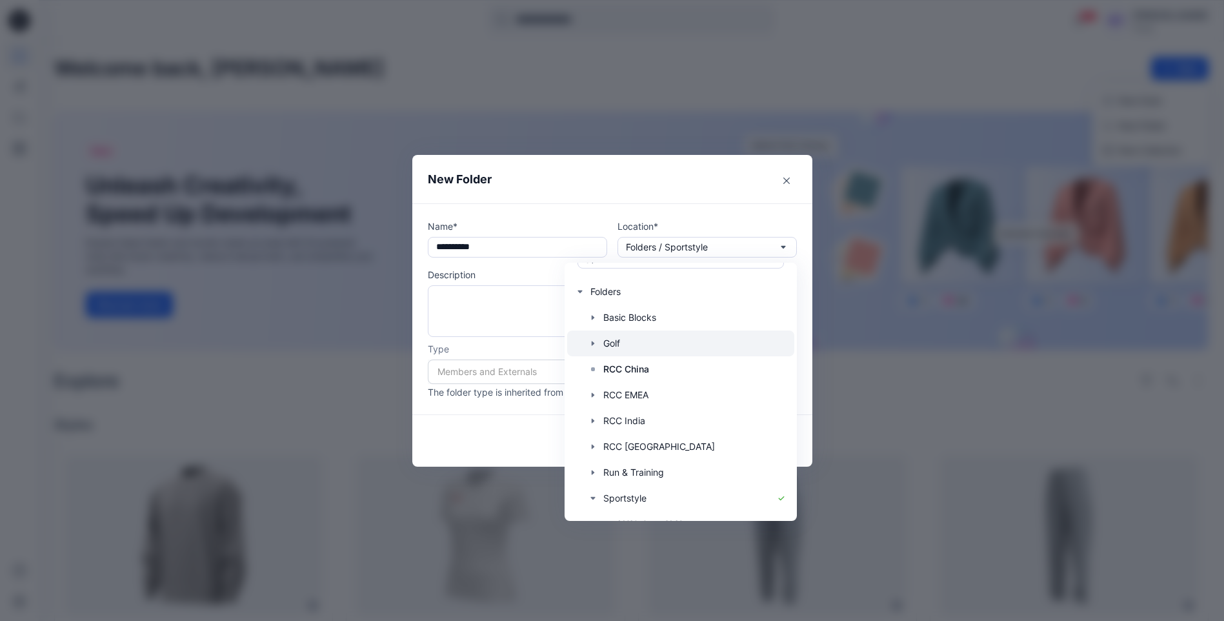
scroll to position [0, 0]
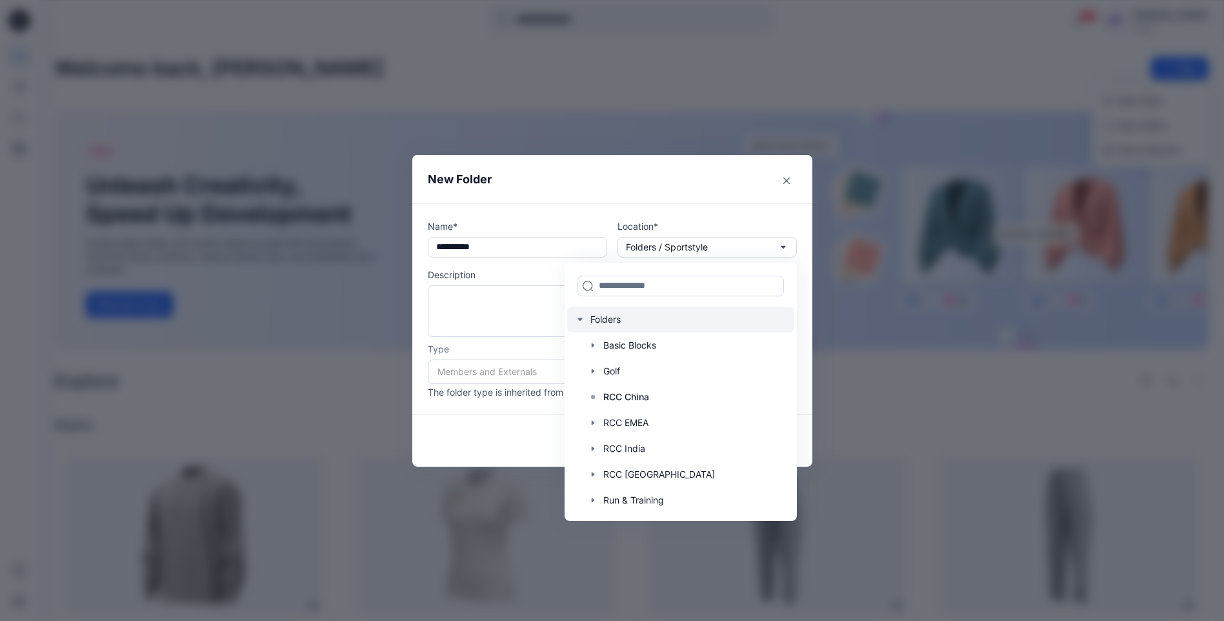
click at [594, 323] on div at bounding box center [680, 320] width 227 height 26
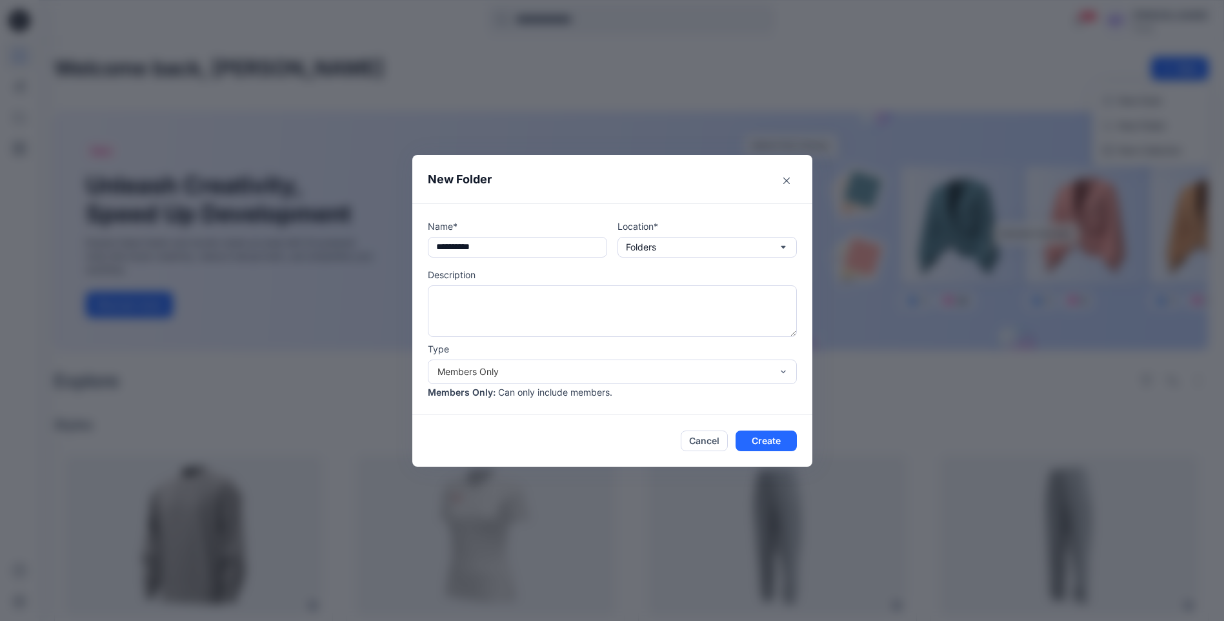
drag, startPoint x: 780, startPoint y: 444, endPoint x: 783, endPoint y: 405, distance: 38.9
click at [594, 405] on section "**********" at bounding box center [612, 311] width 400 height 312
click at [594, 454] on footer "Cancel Create" at bounding box center [612, 441] width 400 height 52
click at [594, 441] on button "Create" at bounding box center [766, 440] width 61 height 21
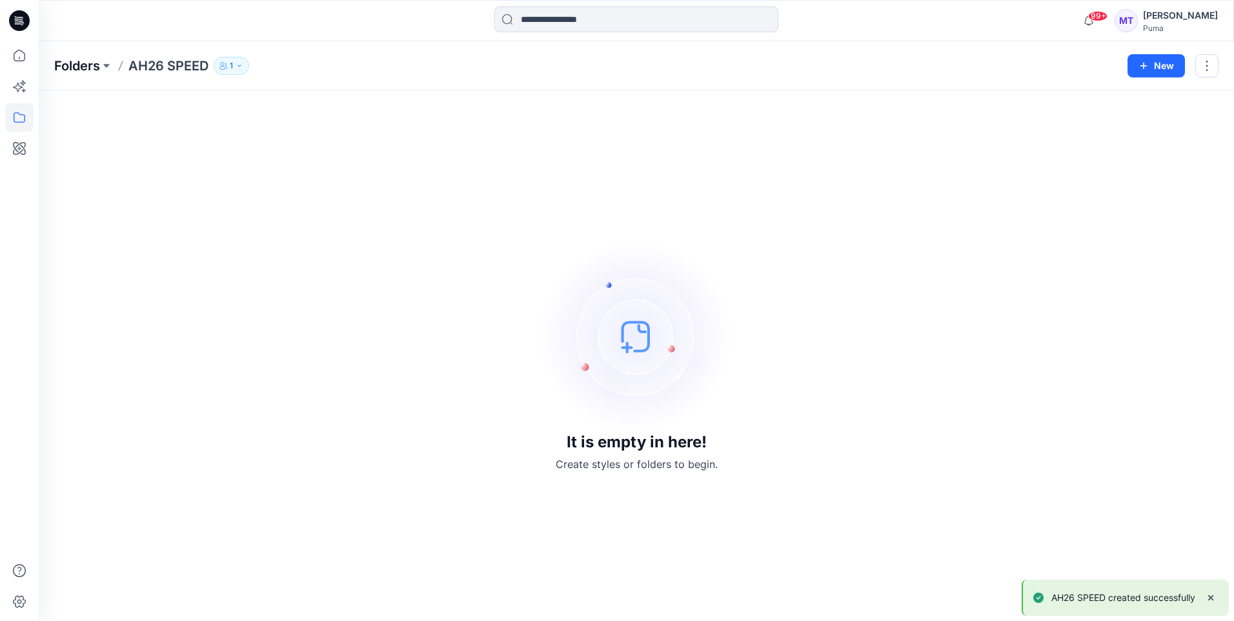
click at [92, 67] on p "Folders" at bounding box center [77, 66] width 46 height 18
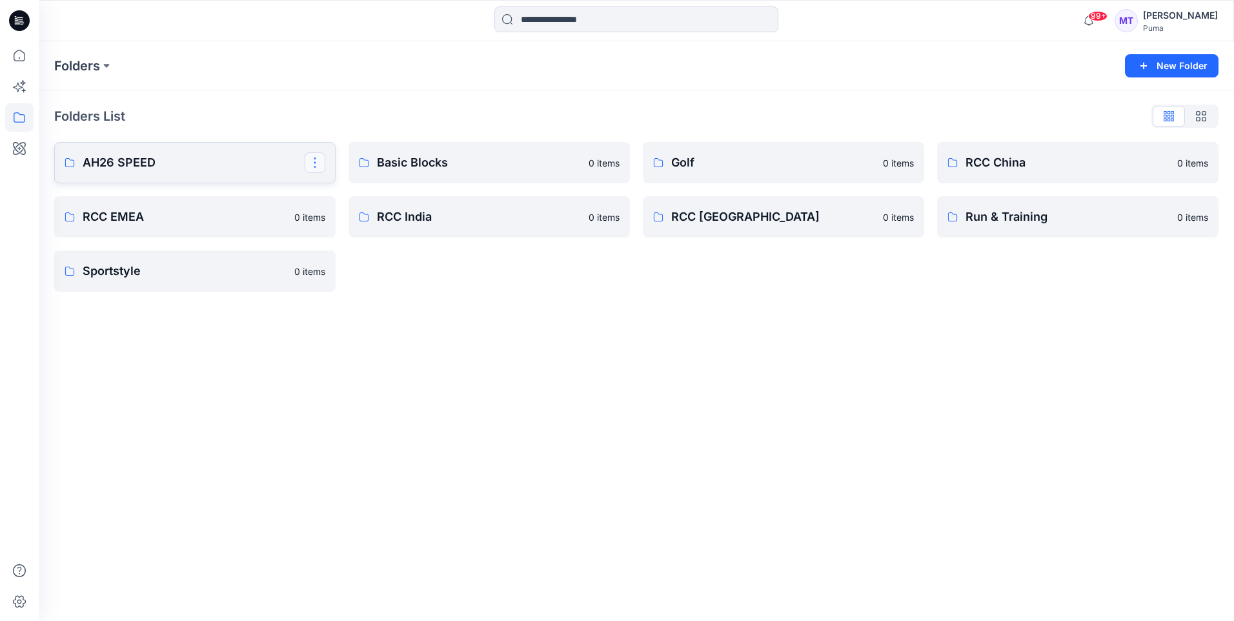
click at [314, 165] on button "button" at bounding box center [315, 162] width 21 height 21
click at [340, 193] on p "Edit" at bounding box center [338, 193] width 16 height 14
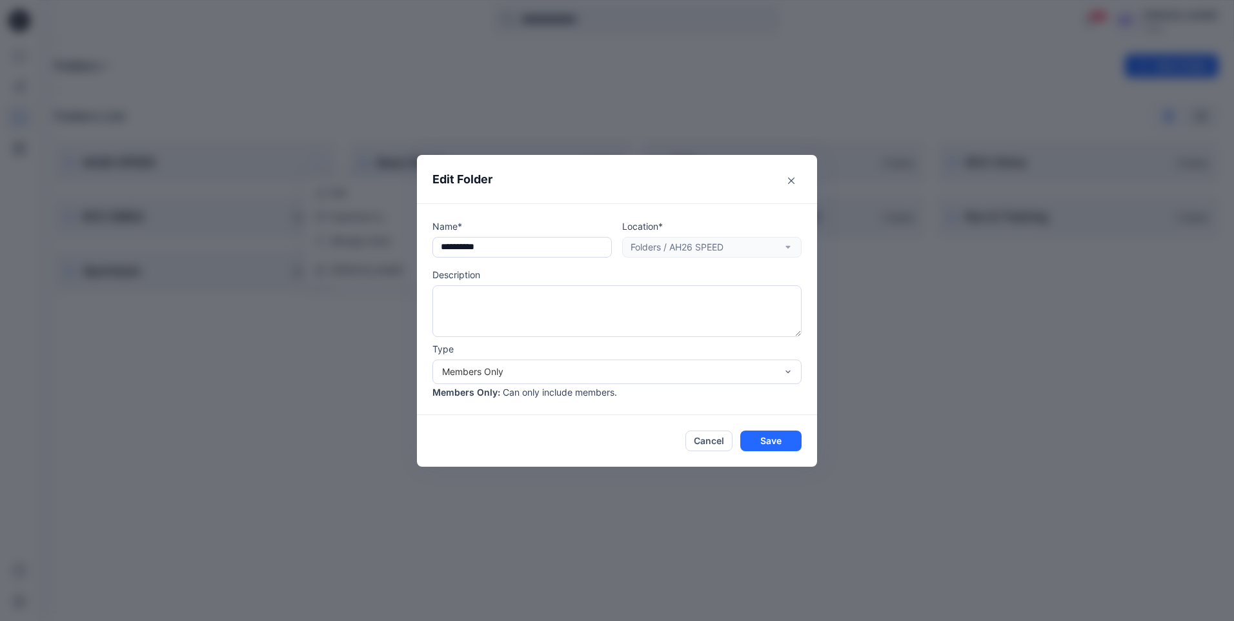
click at [594, 249] on div "Location* Folders / AH26 SPEED" at bounding box center [711, 238] width 179 height 38
click at [594, 436] on button "Cancel" at bounding box center [708, 440] width 47 height 21
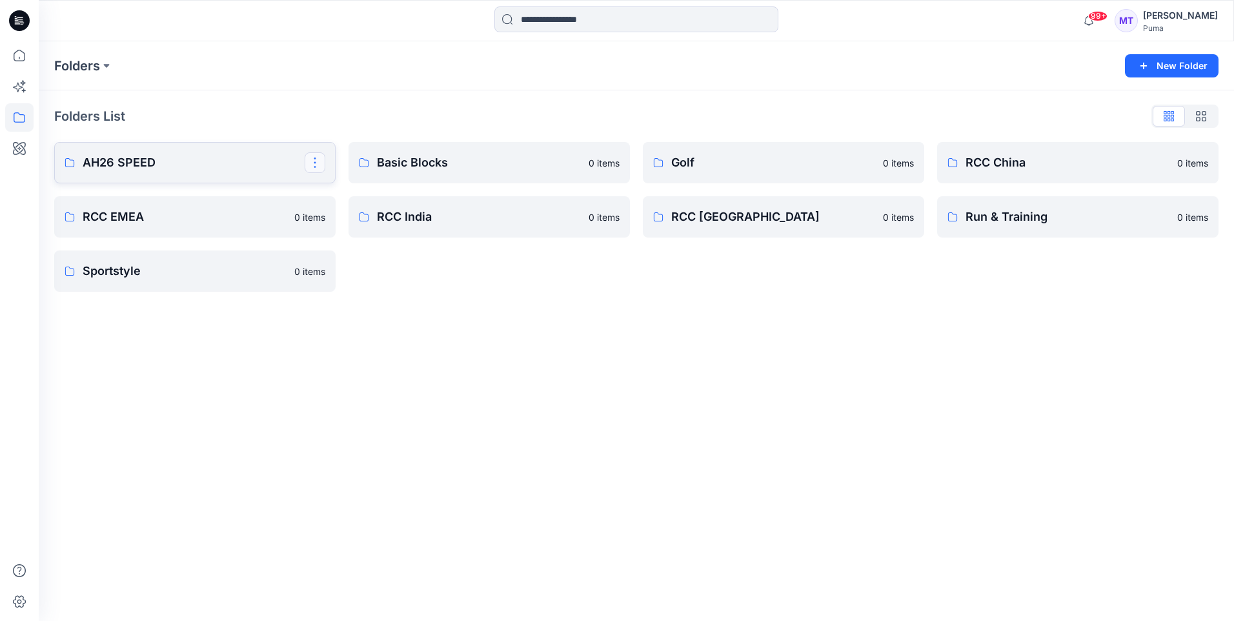
click at [314, 164] on button "button" at bounding box center [315, 162] width 21 height 21
click at [344, 266] on p "[PERSON_NAME]" at bounding box center [366, 270] width 73 height 14
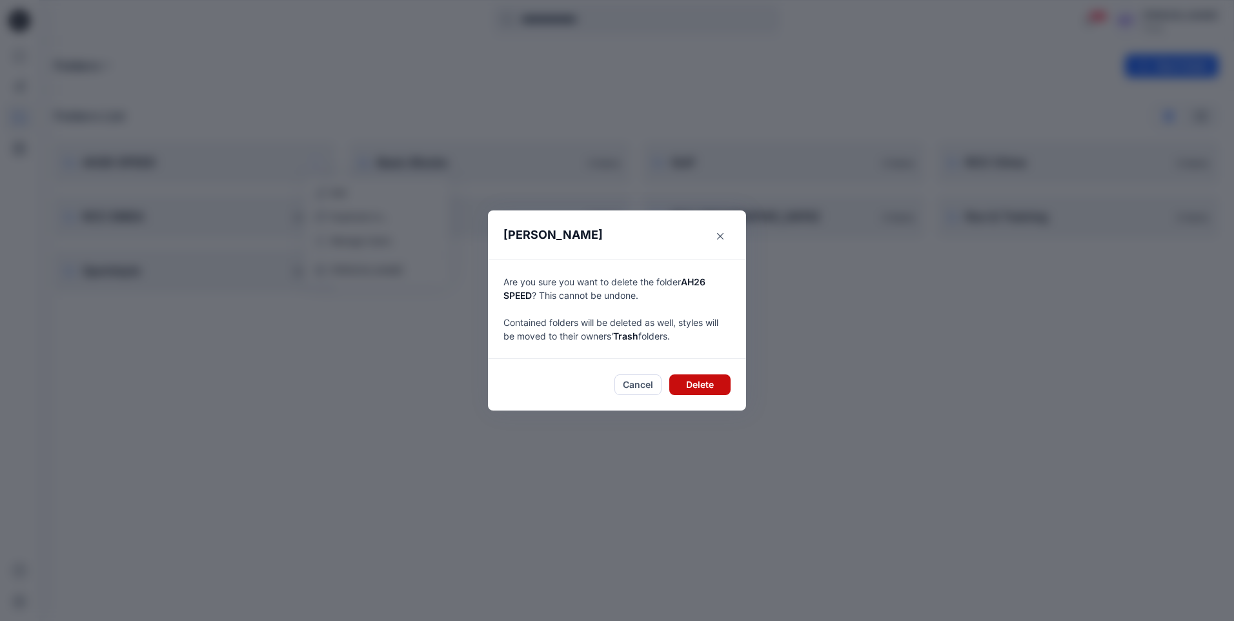
click at [594, 387] on button "Delete" at bounding box center [699, 384] width 61 height 21
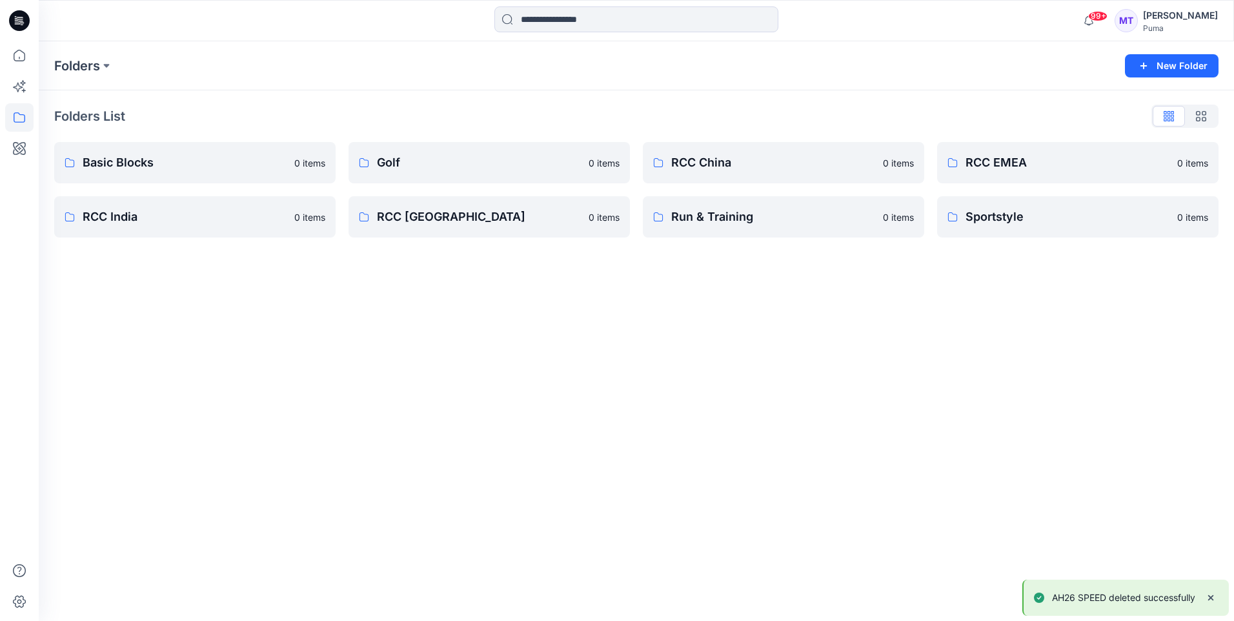
click at [487, 383] on div "Folders New Folder Folders List Basic Blocks 0 items RCC India 0 items Golf 0 i…" at bounding box center [636, 330] width 1195 height 579
click at [13, 65] on icon at bounding box center [19, 55] width 28 height 28
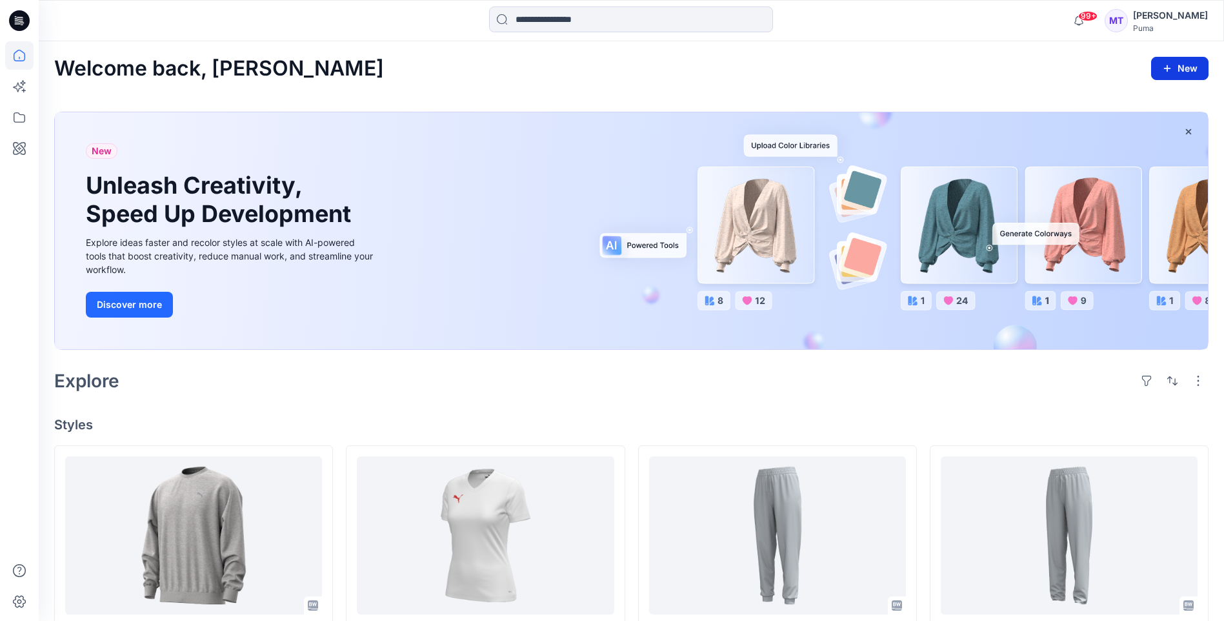
click at [594, 73] on button "New" at bounding box center [1179, 68] width 57 height 23
click at [594, 130] on p "New Folder" at bounding box center [1142, 126] width 48 height 14
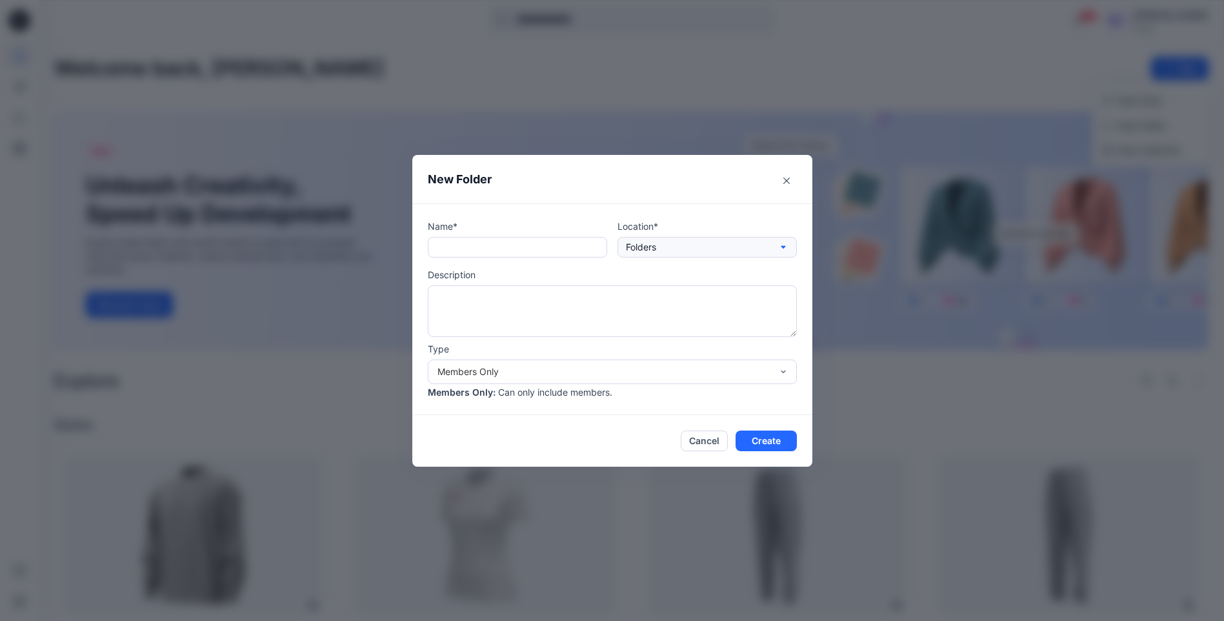
click at [594, 252] on button "Folders" at bounding box center [707, 247] width 179 height 21
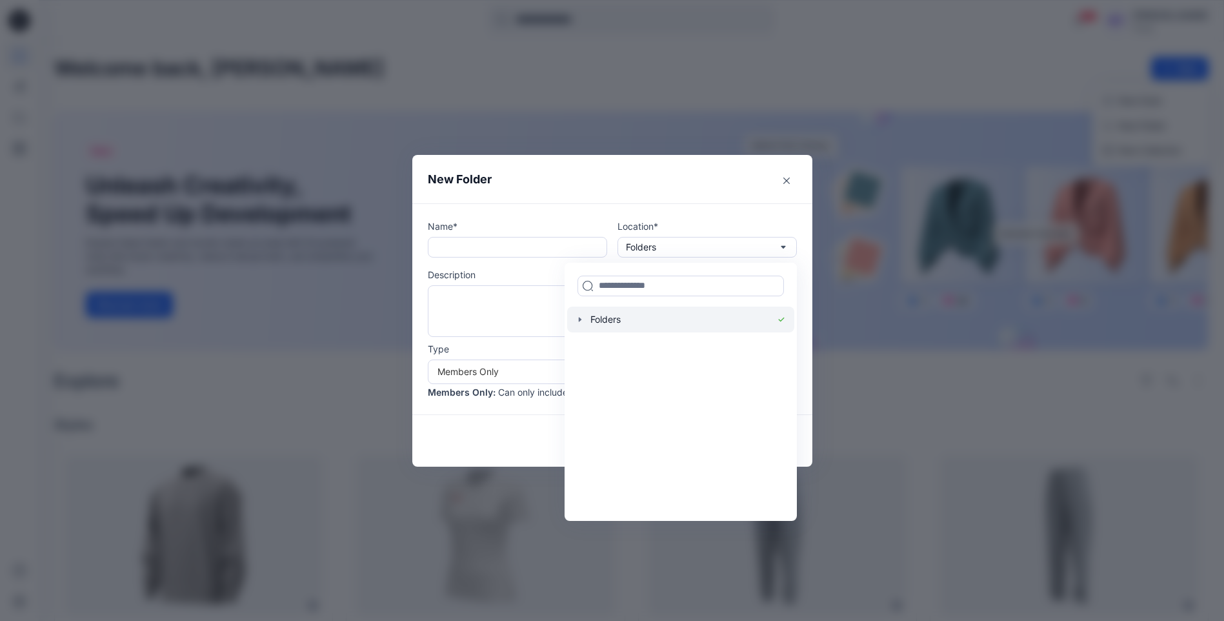
click at [590, 321] on div at bounding box center [680, 320] width 227 height 26
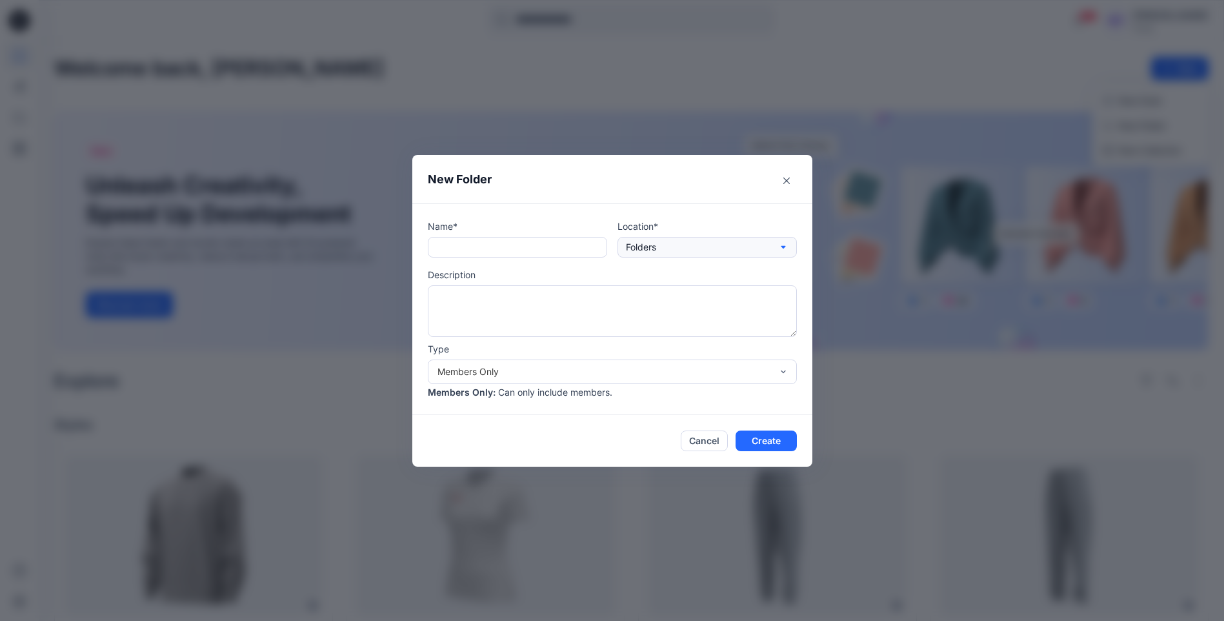
click at [594, 252] on icon "button" at bounding box center [783, 247] width 10 height 10
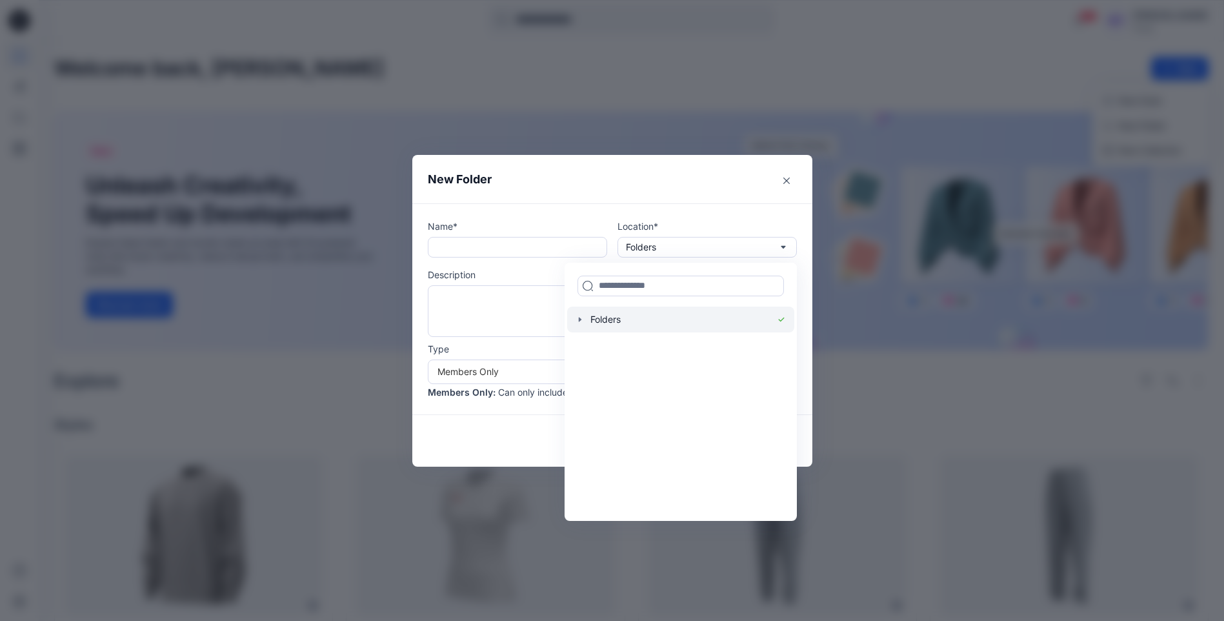
click at [585, 321] on icon "button" at bounding box center [580, 319] width 10 height 10
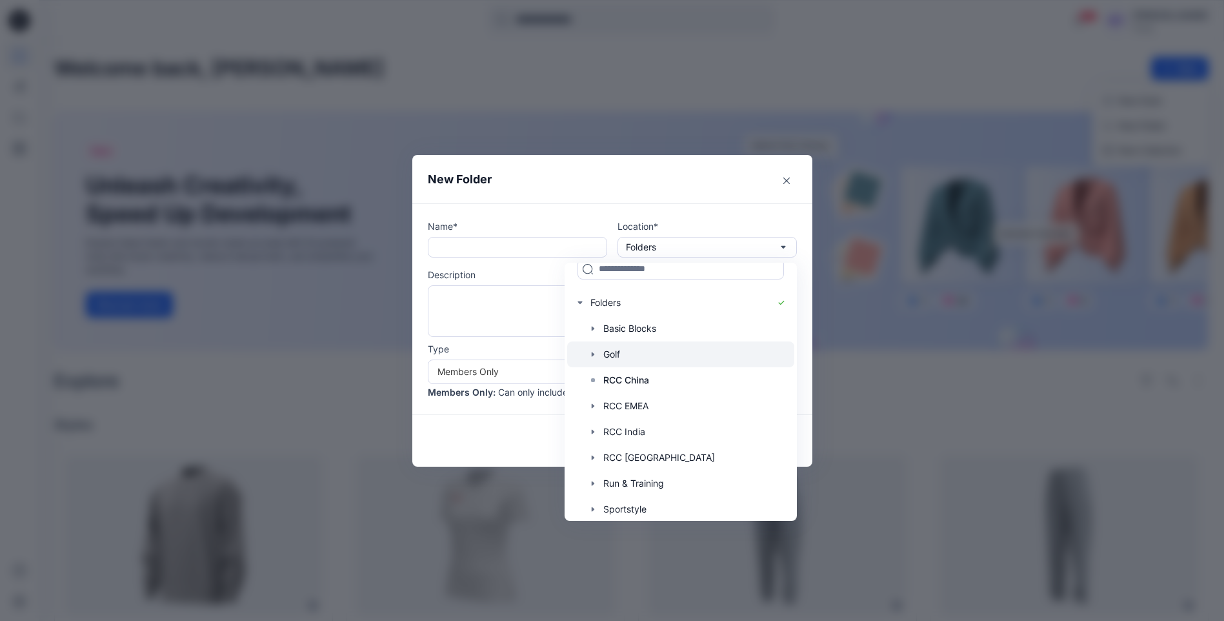
scroll to position [21, 0]
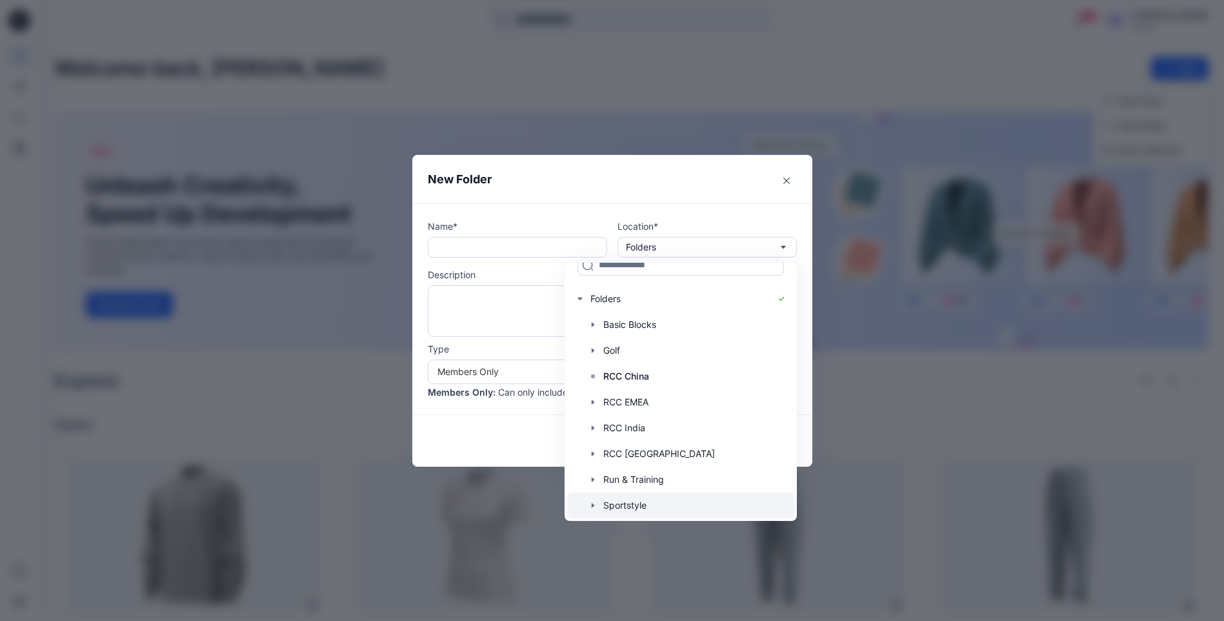
click at [594, 498] on div at bounding box center [680, 505] width 227 height 26
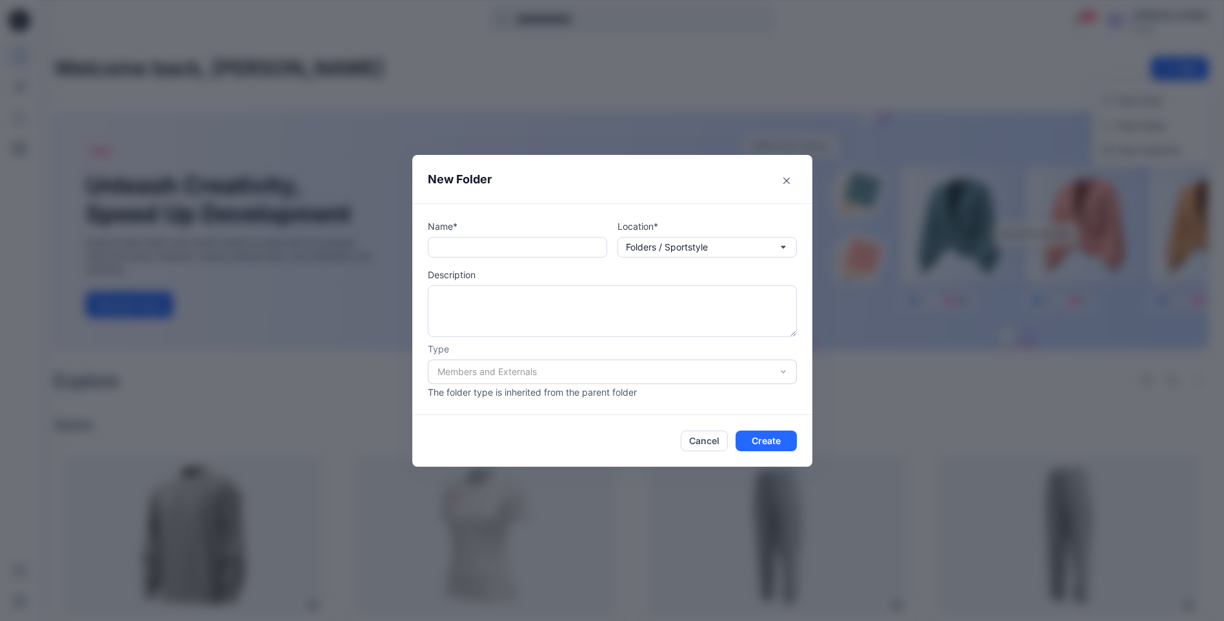
scroll to position [0, 0]
click at [567, 251] on input "text" at bounding box center [517, 247] width 179 height 21
type input "**********"
click at [594, 434] on button "Create" at bounding box center [766, 440] width 61 height 21
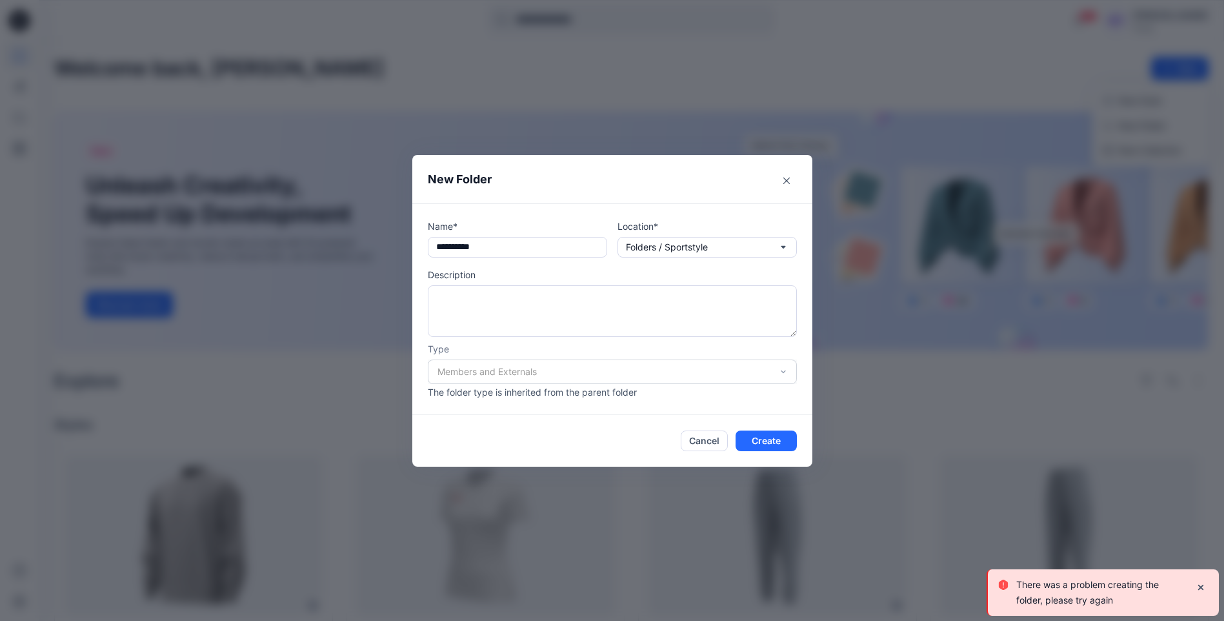
click at [594, 371] on div "Members and Externals" at bounding box center [612, 371] width 369 height 25
drag, startPoint x: 782, startPoint y: 371, endPoint x: 789, endPoint y: 370, distance: 6.6
click at [594, 370] on div "Members and Externals" at bounding box center [612, 371] width 369 height 25
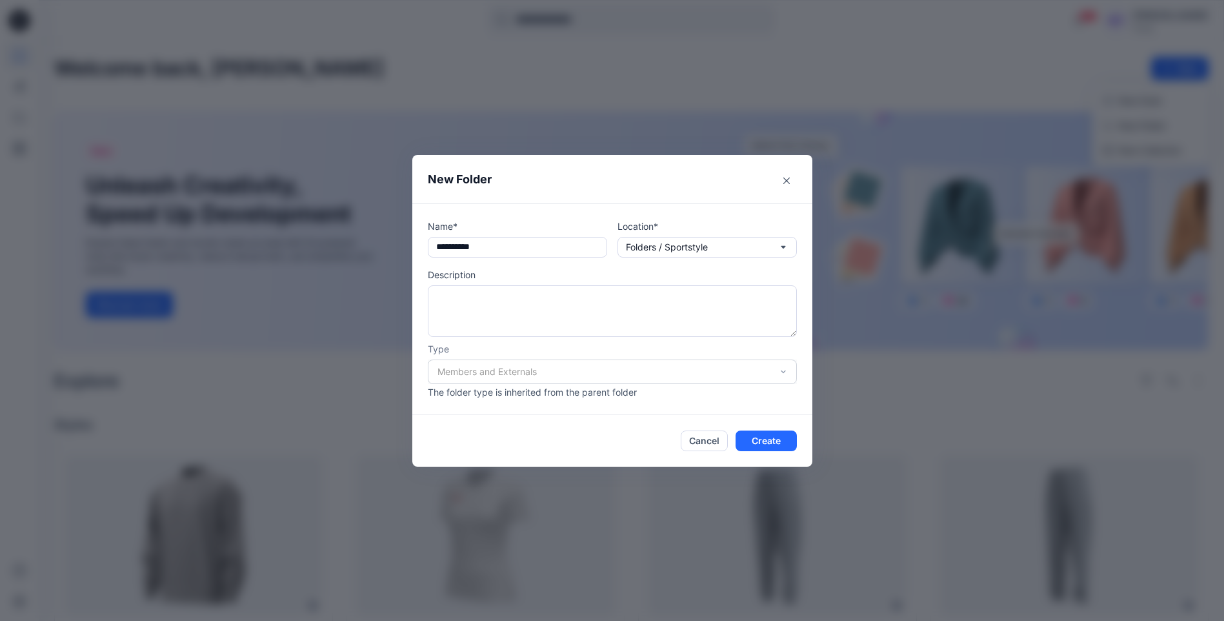
click at [594, 371] on div "Members and Externals" at bounding box center [612, 371] width 369 height 25
click at [594, 281] on p "Description" at bounding box center [612, 275] width 369 height 14
click at [594, 441] on button "Create" at bounding box center [766, 440] width 61 height 21
click at [594, 445] on button "Create" at bounding box center [766, 440] width 61 height 21
click at [534, 256] on input "**********" at bounding box center [517, 247] width 179 height 21
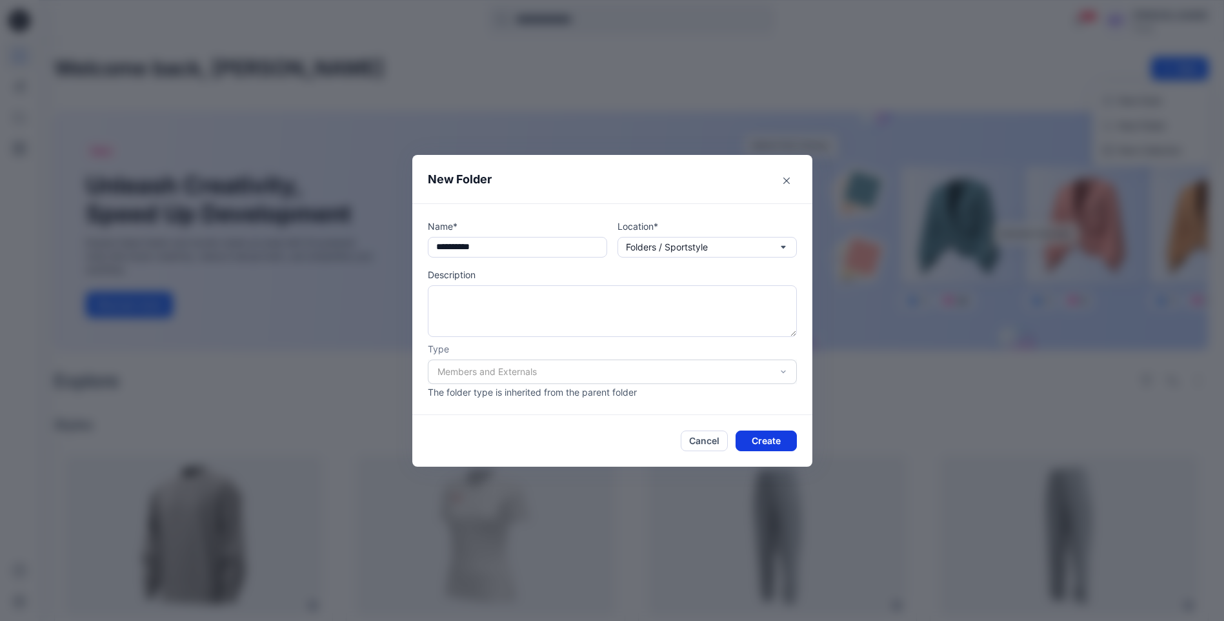
click at [594, 440] on button "Create" at bounding box center [766, 440] width 61 height 21
click at [594, 248] on icon "button" at bounding box center [783, 247] width 10 height 10
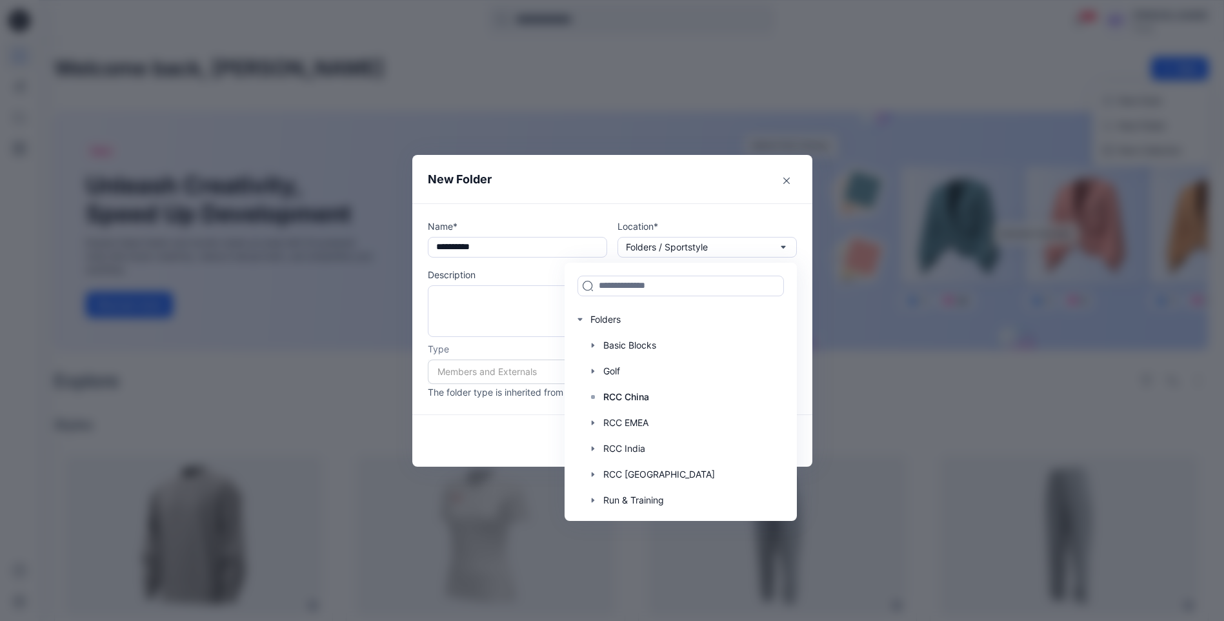
scroll to position [21, 0]
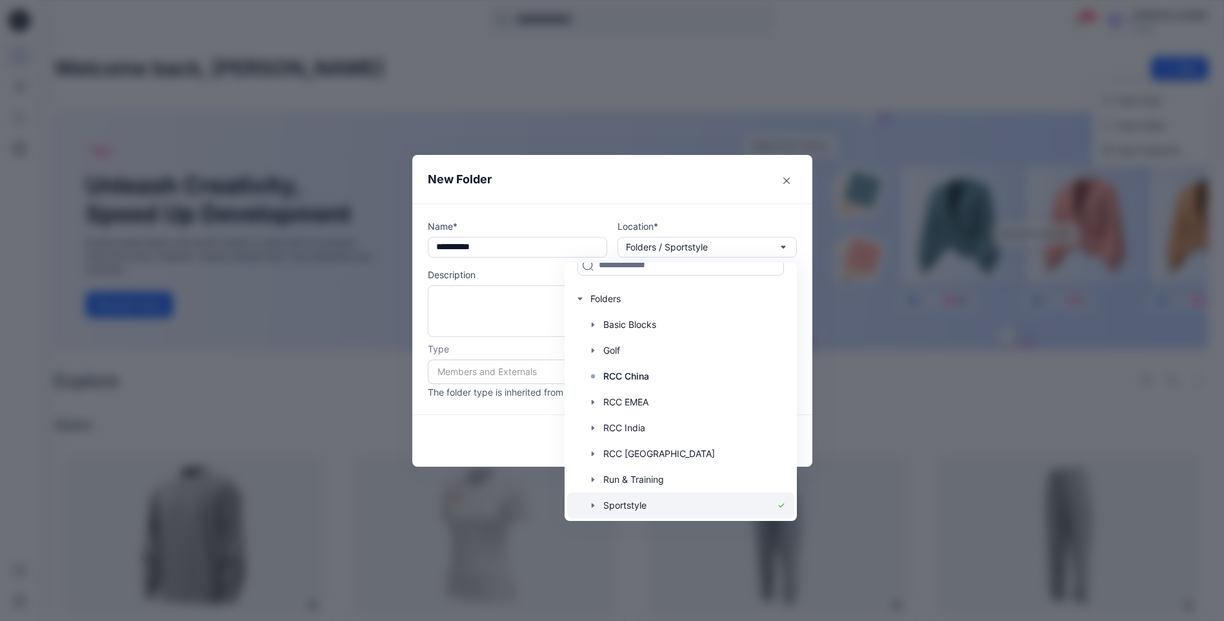
click at [594, 498] on icon at bounding box center [781, 505] width 10 height 10
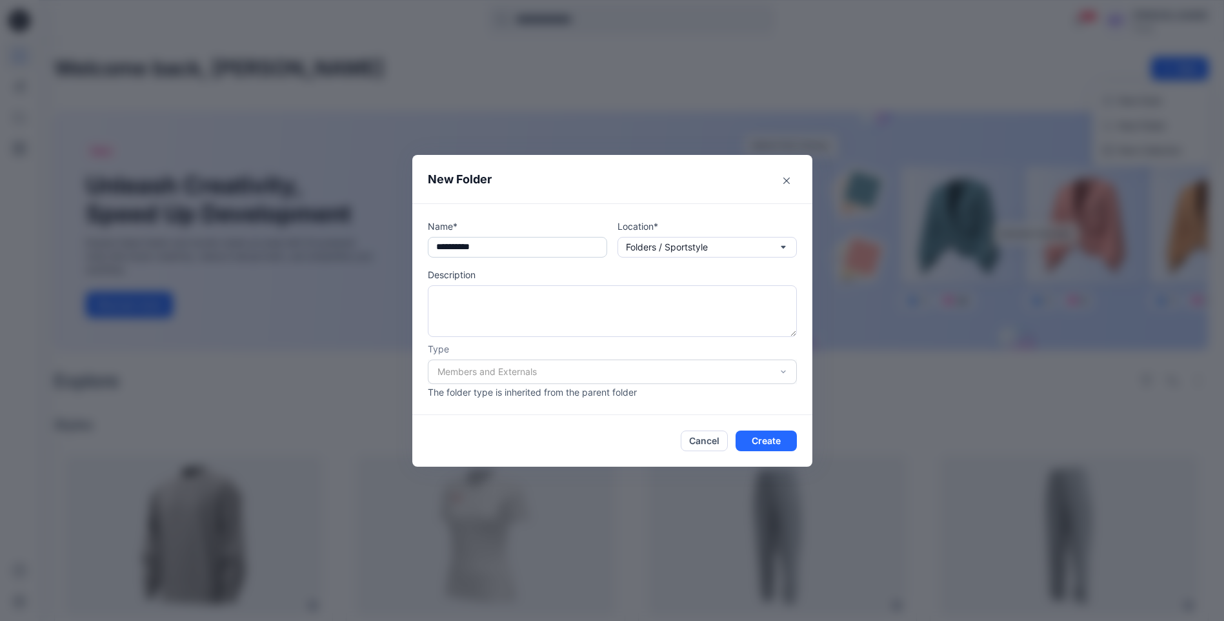
drag, startPoint x: 508, startPoint y: 250, endPoint x: 441, endPoint y: 246, distance: 67.9
click at [441, 246] on input "**********" at bounding box center [517, 247] width 179 height 21
click at [536, 255] on input "**********" at bounding box center [517, 247] width 179 height 21
type input "****"
click at [594, 180] on button "Close" at bounding box center [786, 180] width 21 height 21
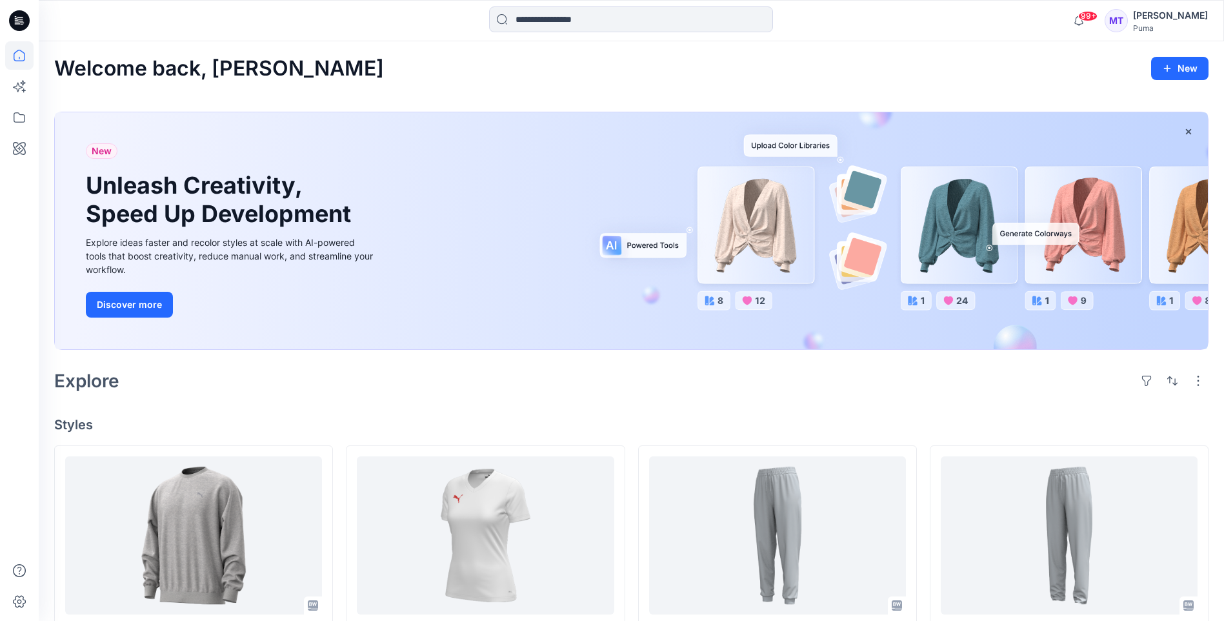
click at [594, 24] on div "MT" at bounding box center [1116, 20] width 23 height 23
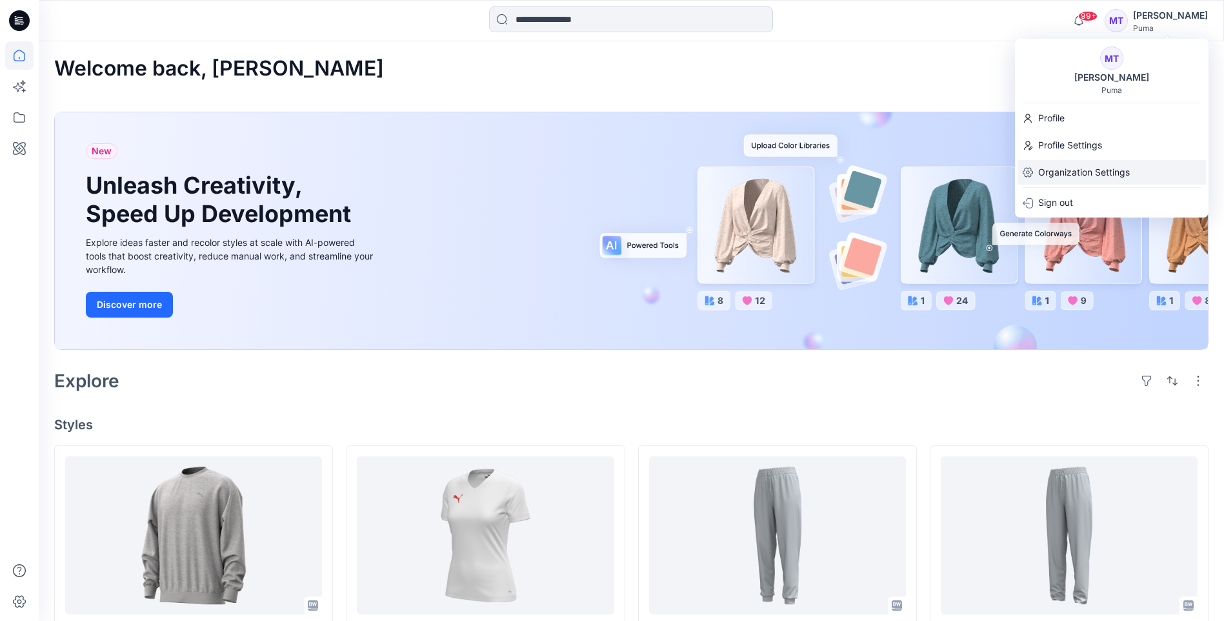
click at [594, 168] on p "Organization Settings" at bounding box center [1084, 172] width 92 height 25
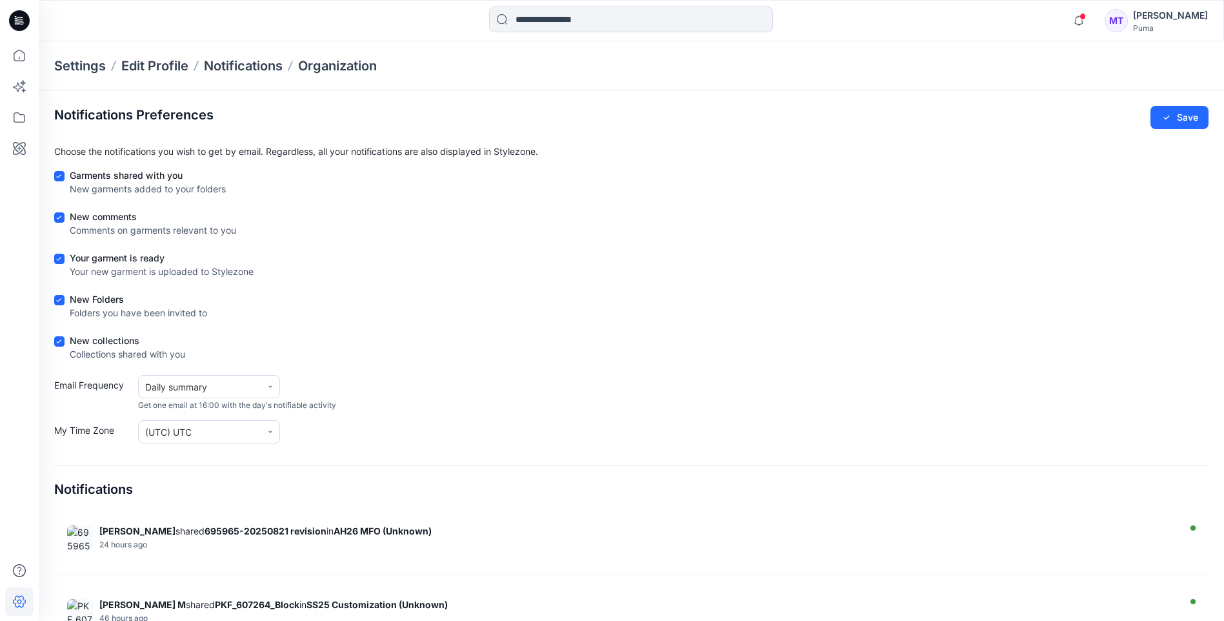
click at [594, 23] on div "MT" at bounding box center [1116, 20] width 23 height 23
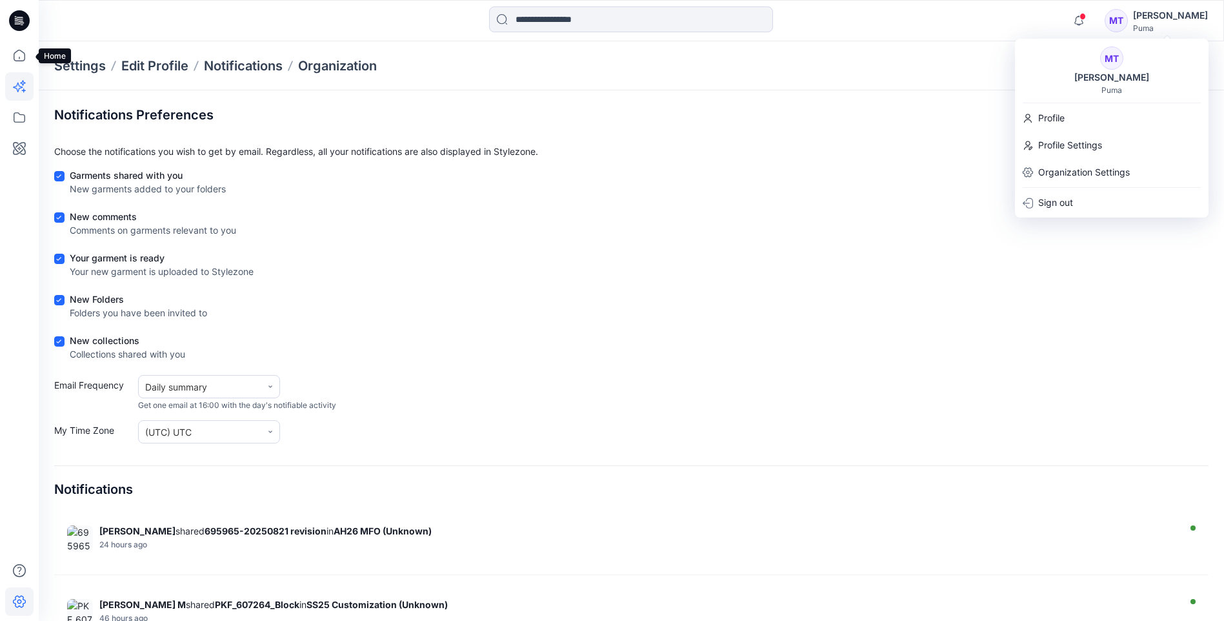
drag, startPoint x: 17, startPoint y: 52, endPoint x: 24, endPoint y: 97, distance: 45.0
click at [17, 52] on icon at bounding box center [19, 55] width 28 height 28
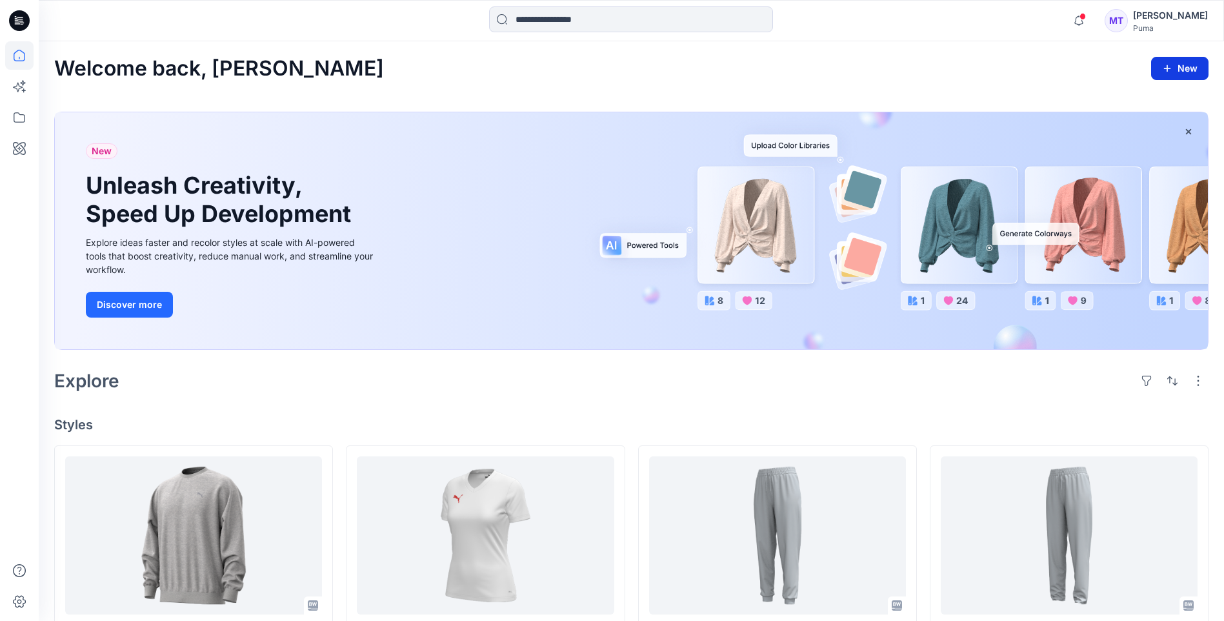
click at [594, 66] on icon "button" at bounding box center [1167, 68] width 10 height 10
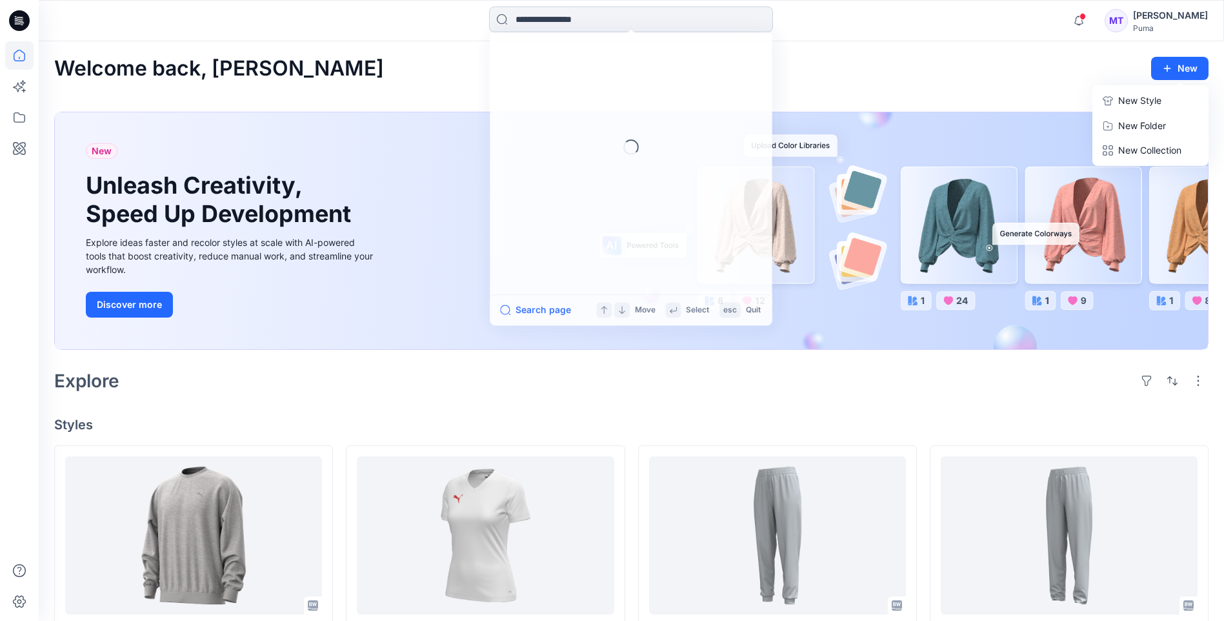
click at [581, 28] on input at bounding box center [631, 19] width 284 height 26
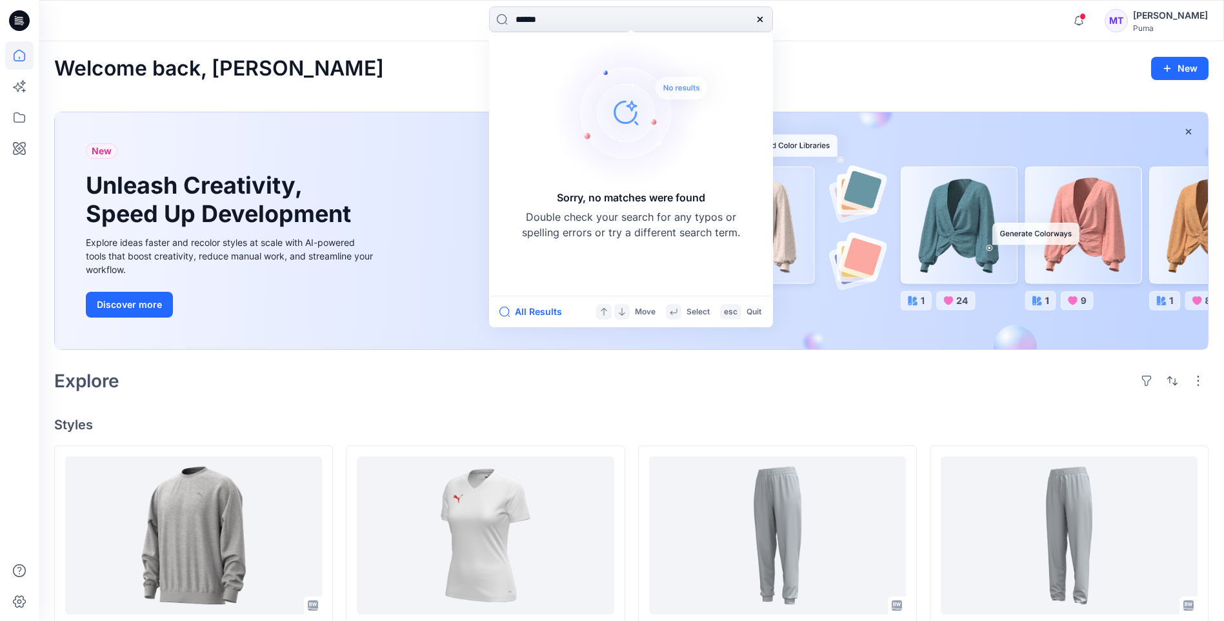
type input "******"
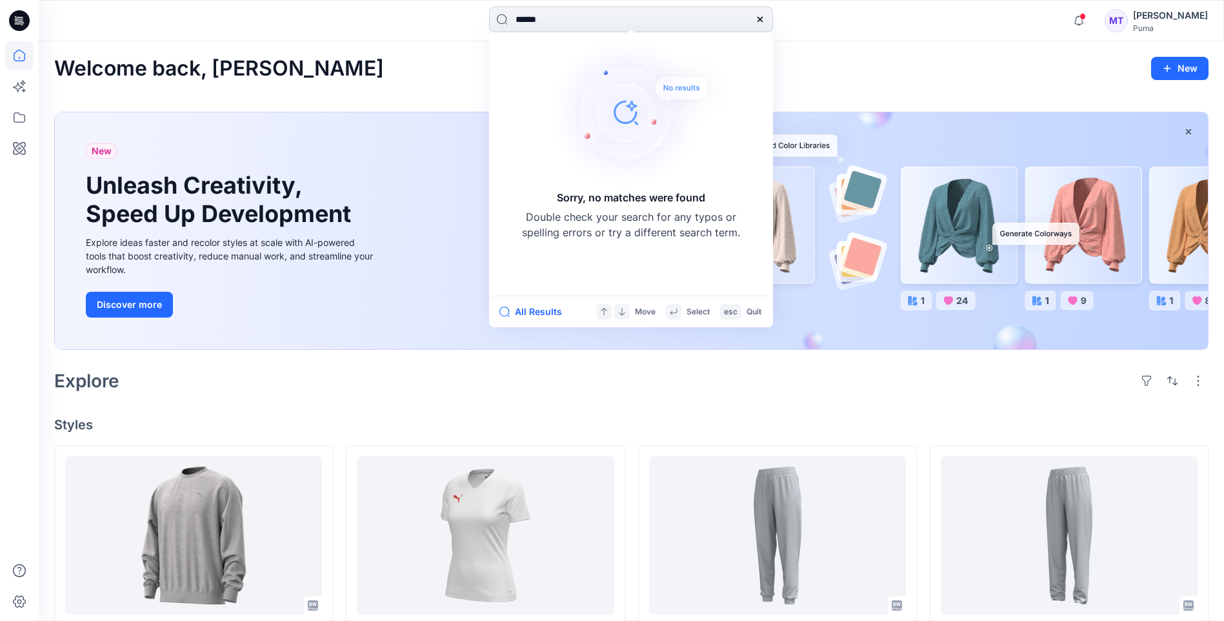
drag, startPoint x: 597, startPoint y: 23, endPoint x: 503, endPoint y: 17, distance: 94.4
click at [503, 17] on input "******" at bounding box center [631, 19] width 284 height 26
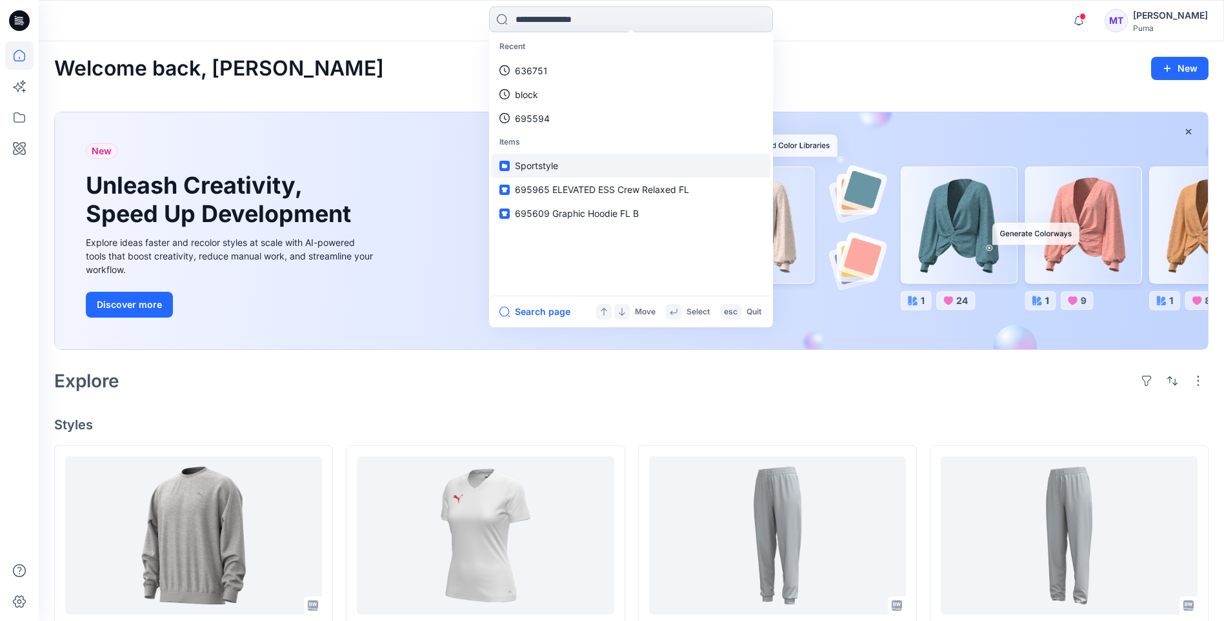
click at [549, 171] on span "Sportstyle" at bounding box center [536, 165] width 43 height 11
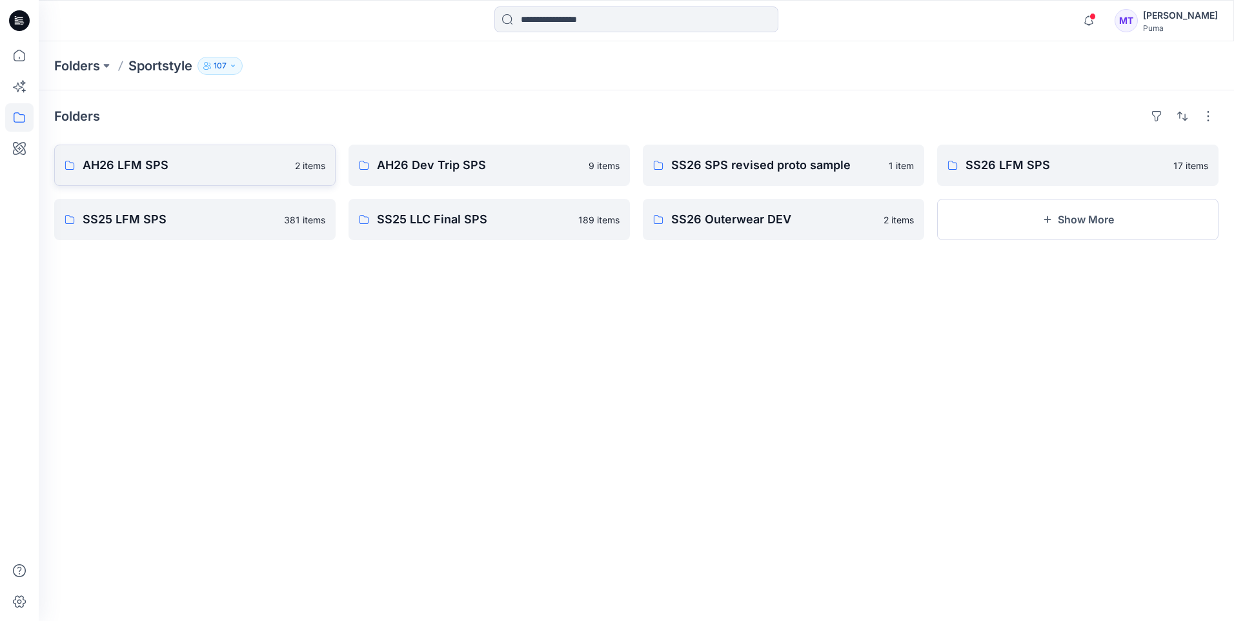
click at [163, 166] on p "AH26 LFM SPS" at bounding box center [185, 165] width 205 height 18
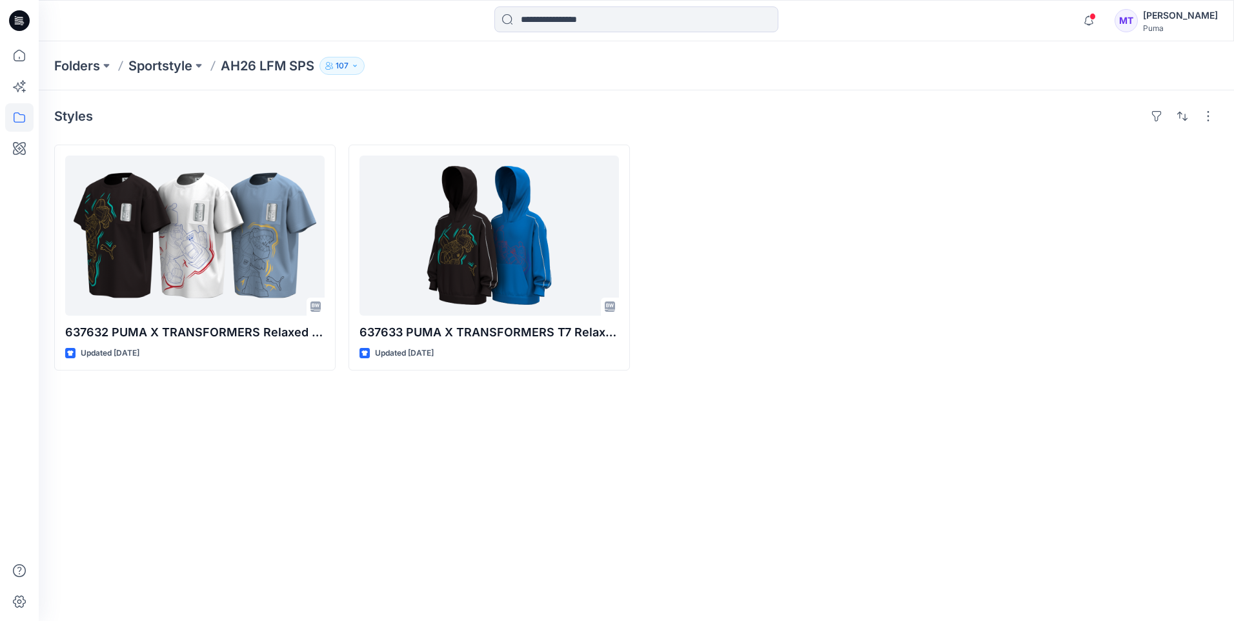
click at [357, 66] on icon "button" at bounding box center [355, 66] width 8 height 8
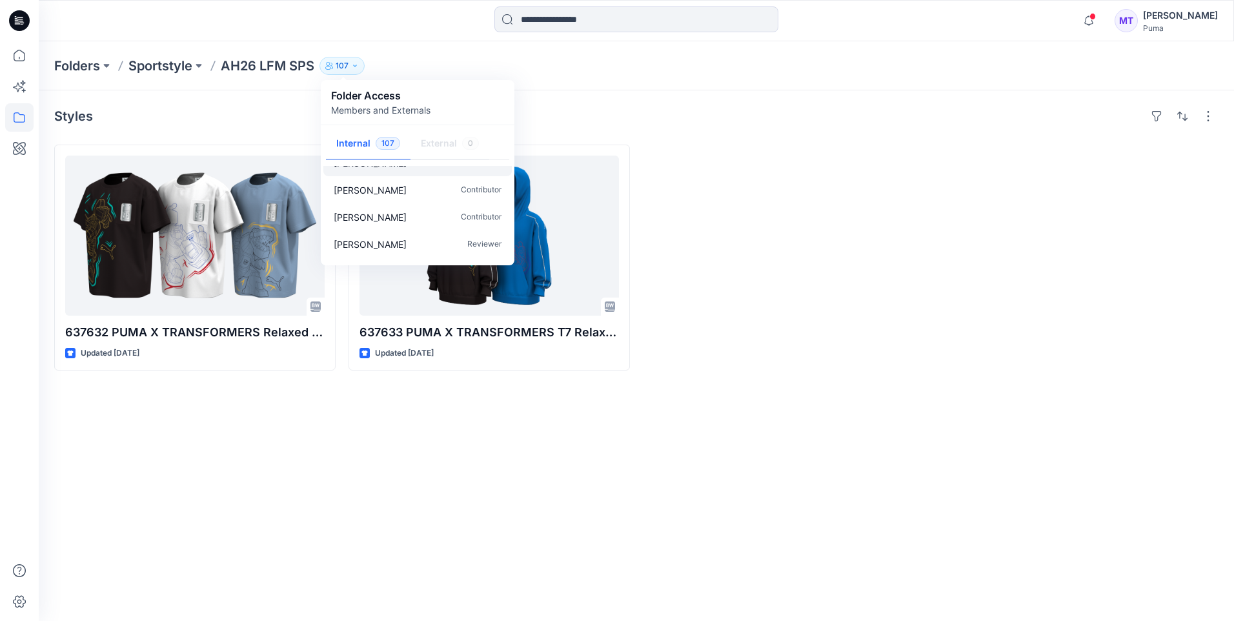
scroll to position [1355, 0]
click at [594, 498] on div "Styles 637632 PUMA X TRANSFORMERS Relaxed Graphic Tee Updated [DATE] 637633 PUM…" at bounding box center [636, 355] width 1195 height 530
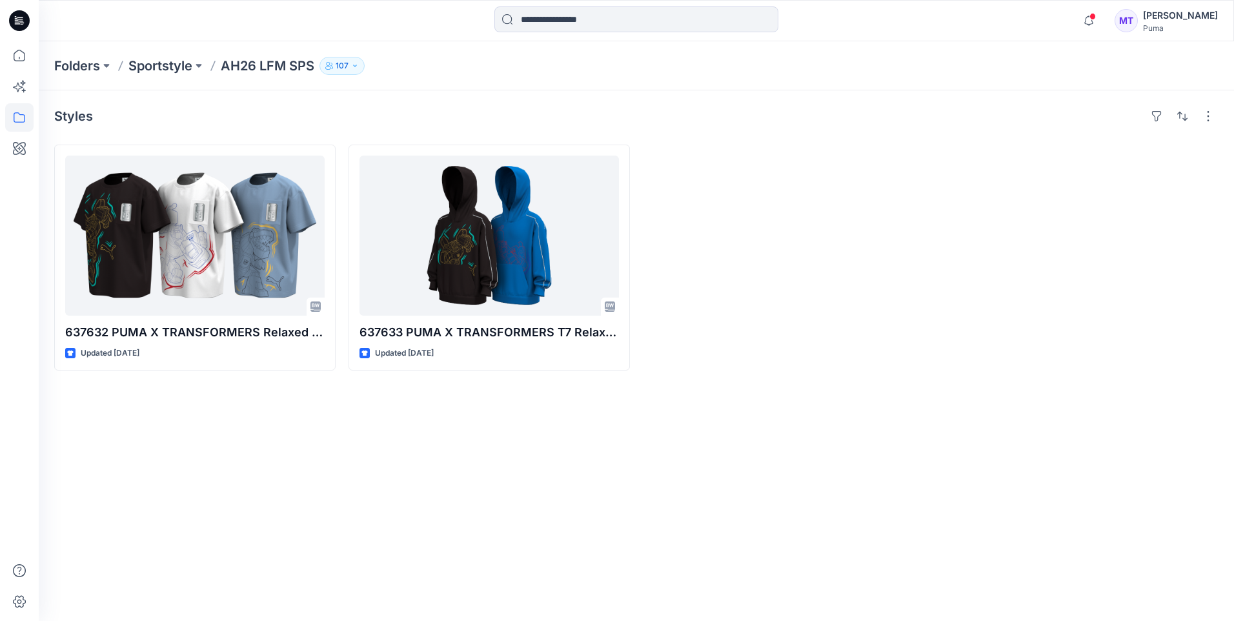
click at [355, 66] on icon "button" at bounding box center [355, 66] width 8 height 8
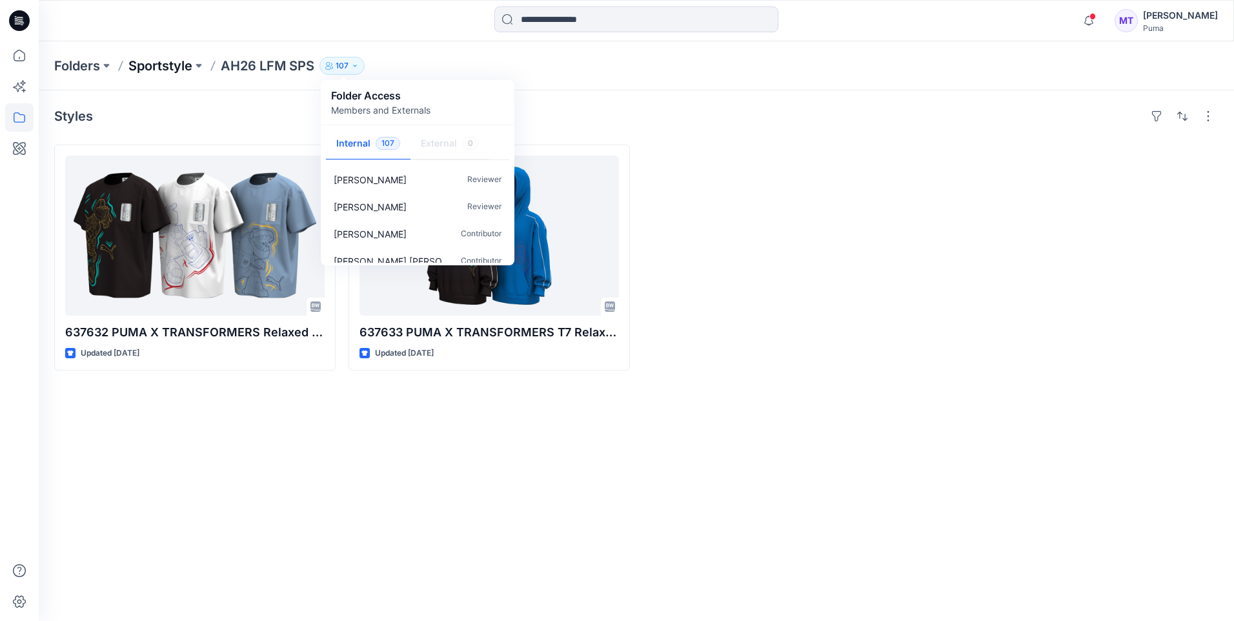
click at [171, 65] on p "Sportstyle" at bounding box center [160, 66] width 64 height 18
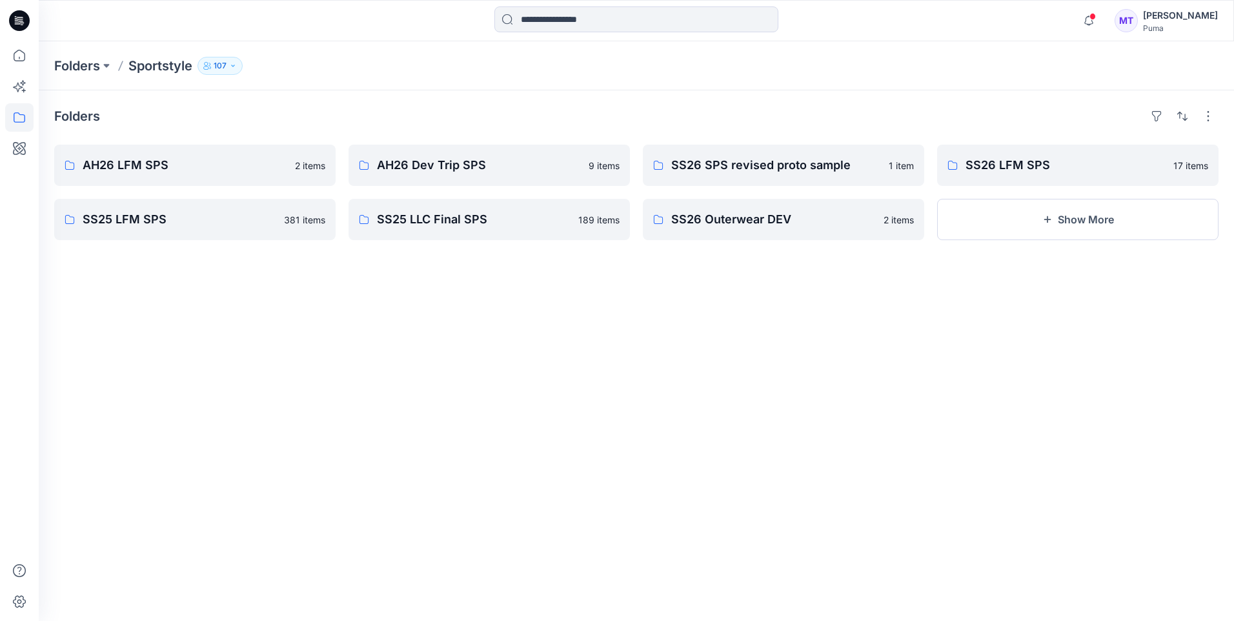
click at [228, 61] on button "107" at bounding box center [219, 66] width 45 height 18
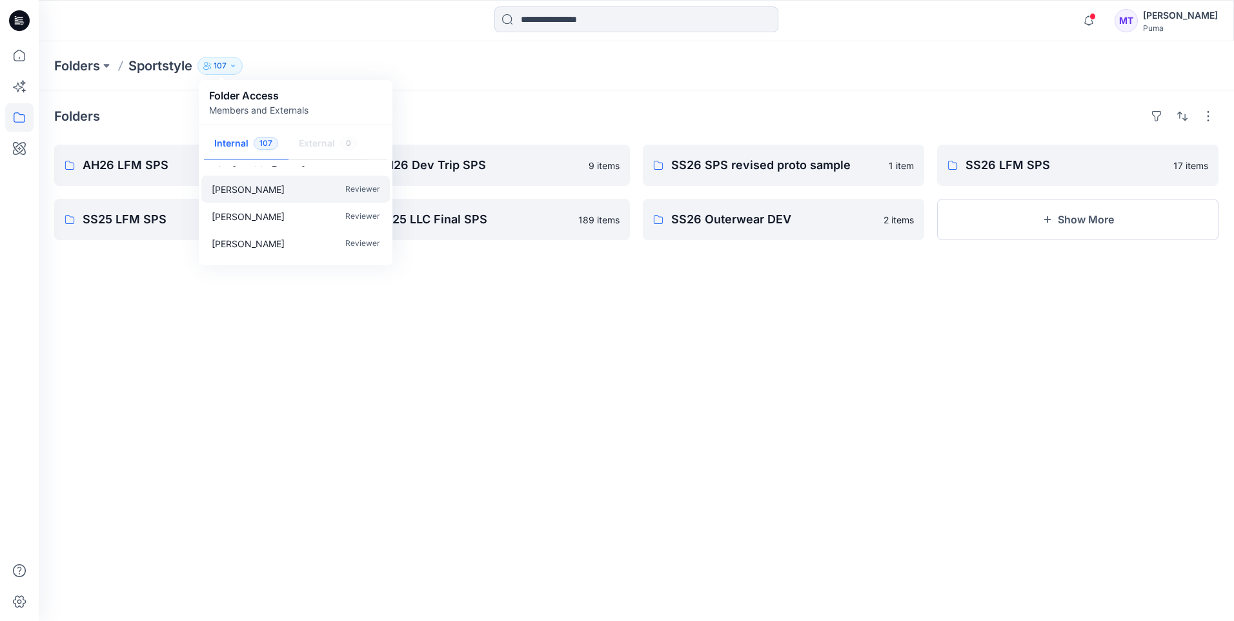
scroll to position [258, 0]
